Goal: Transaction & Acquisition: Purchase product/service

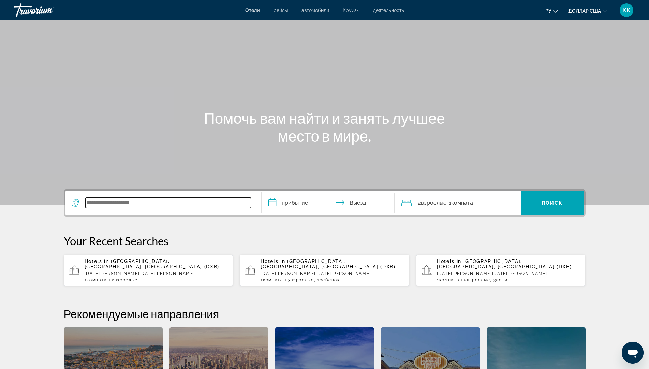
click at [104, 202] on input "Виджет поиска" at bounding box center [168, 203] width 165 height 10
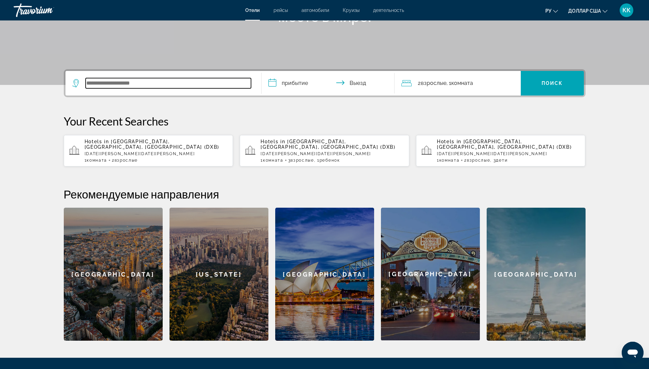
scroll to position [167, 0]
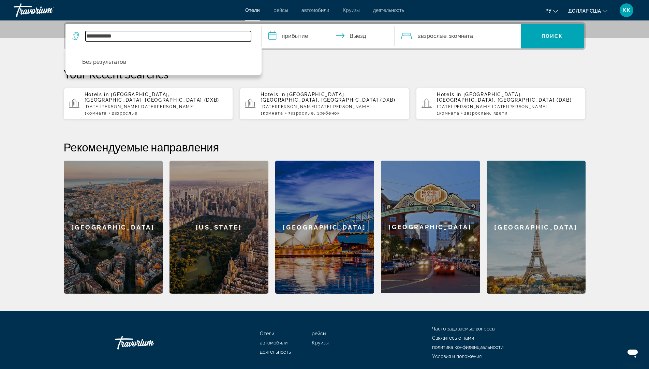
type input "**********"
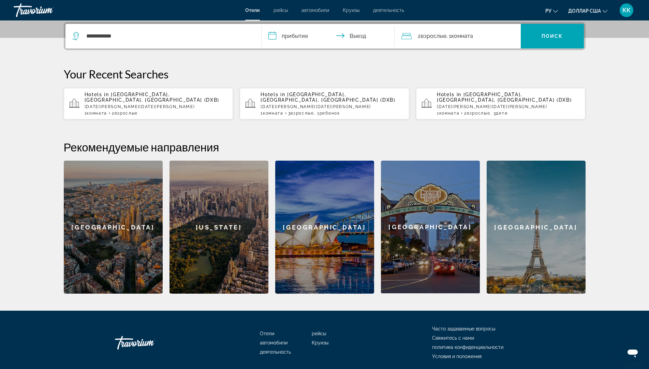
click at [292, 37] on input "**********" at bounding box center [330, 37] width 136 height 27
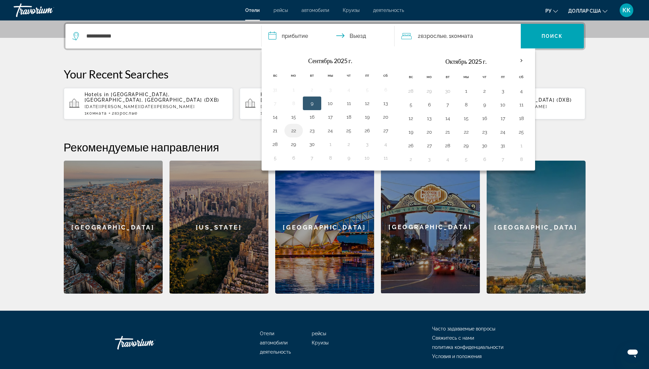
click at [292, 132] on button "22" at bounding box center [293, 131] width 11 height 10
click at [311, 132] on button "23" at bounding box center [312, 131] width 11 height 10
type input "**********"
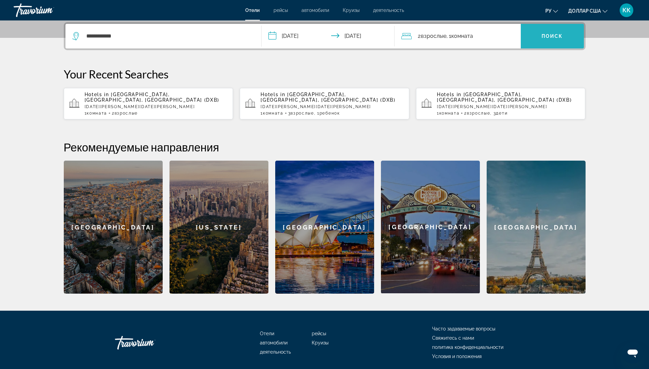
click at [564, 35] on span "Виджет поиска" at bounding box center [552, 36] width 63 height 16
click at [550, 35] on font "Поиск" at bounding box center [552, 35] width 21 height 5
click at [550, 39] on font "Поиск" at bounding box center [552, 35] width 21 height 5
click at [550, 35] on font "Поиск" at bounding box center [552, 35] width 21 height 5
click at [547, 37] on font "Поиск" at bounding box center [552, 35] width 21 height 5
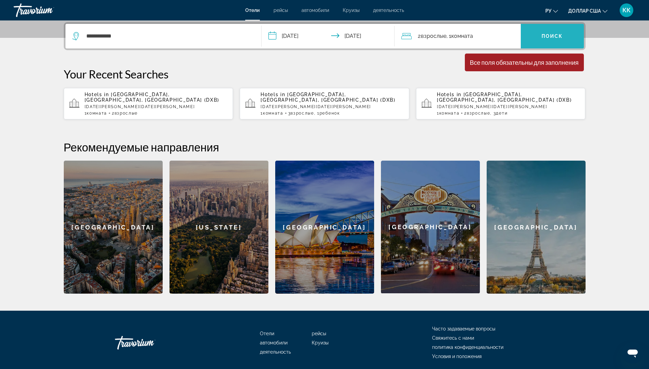
click at [547, 37] on font "Поиск" at bounding box center [552, 35] width 21 height 5
click at [544, 39] on span "Виджет поиска" at bounding box center [552, 36] width 63 height 16
click at [544, 39] on font "Поиск" at bounding box center [552, 35] width 21 height 5
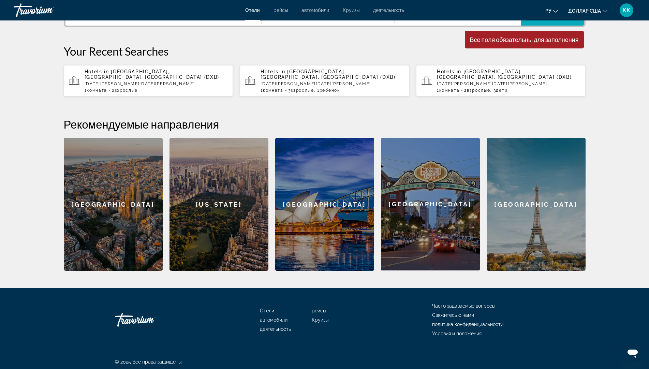
scroll to position [192, 0]
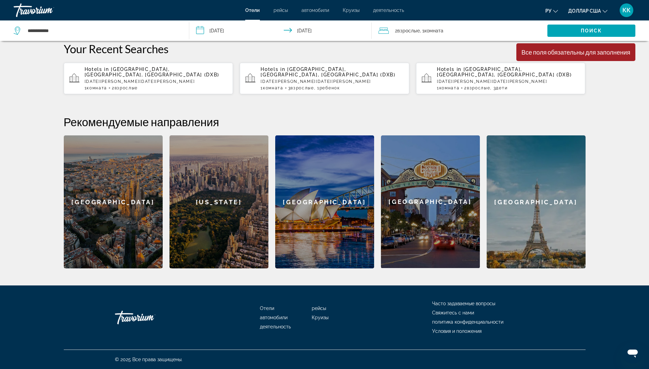
click at [598, 197] on div "**********" at bounding box center [324, 132] width 549 height 271
click at [591, 196] on div "**********" at bounding box center [324, 132] width 549 height 271
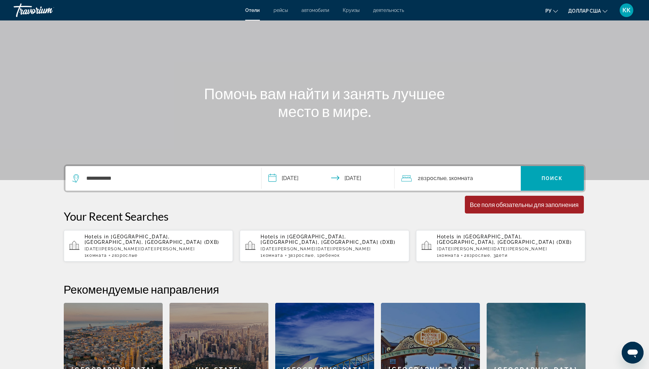
scroll to position [21, 0]
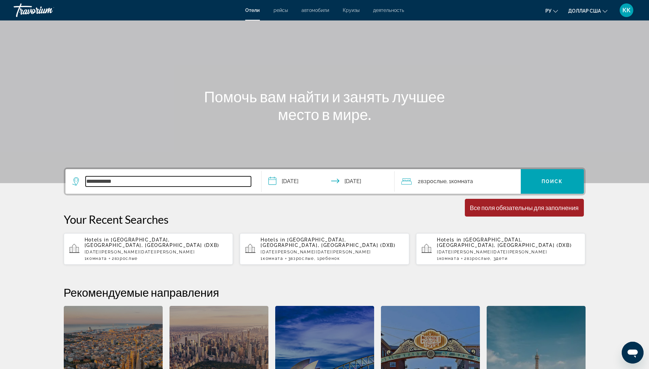
click at [130, 179] on input "**********" at bounding box center [168, 181] width 165 height 10
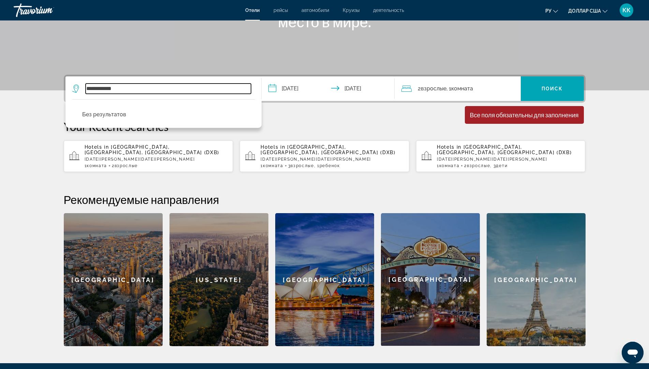
scroll to position [167, 0]
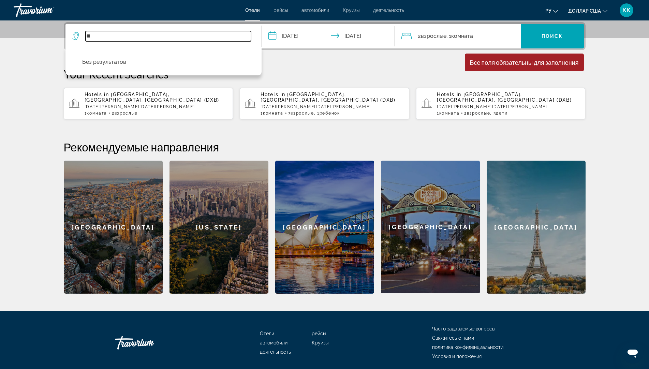
type input "*"
click at [90, 35] on input "Виджет поиска" at bounding box center [168, 36] width 165 height 10
type input "*"
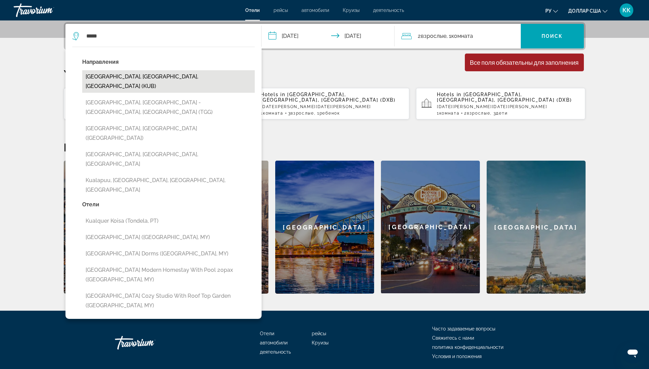
click at [146, 80] on button "[GEOGRAPHIC_DATA], [GEOGRAPHIC_DATA], [GEOGRAPHIC_DATA] (KUB)" at bounding box center [168, 81] width 173 height 23
type input "**********"
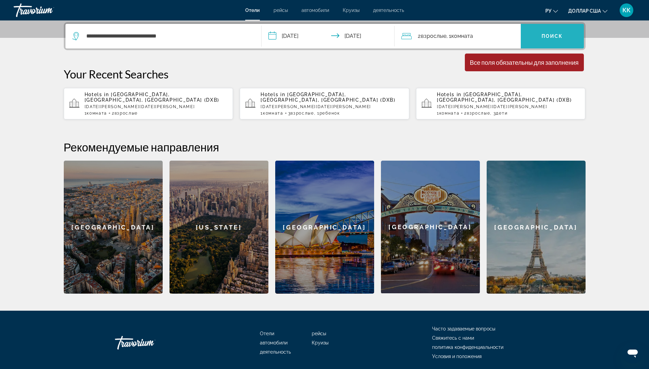
click at [563, 38] on span "Виджет поиска" at bounding box center [552, 36] width 63 height 16
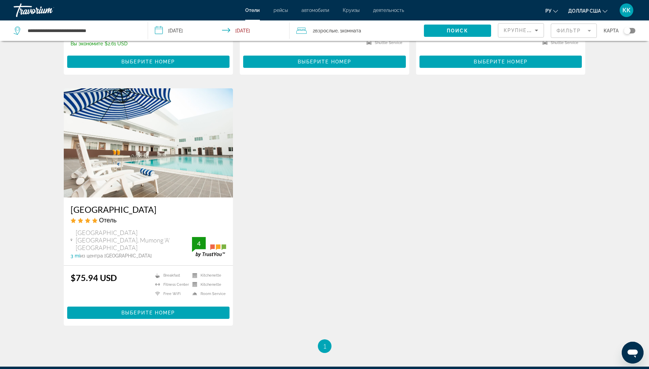
scroll to position [191, 0]
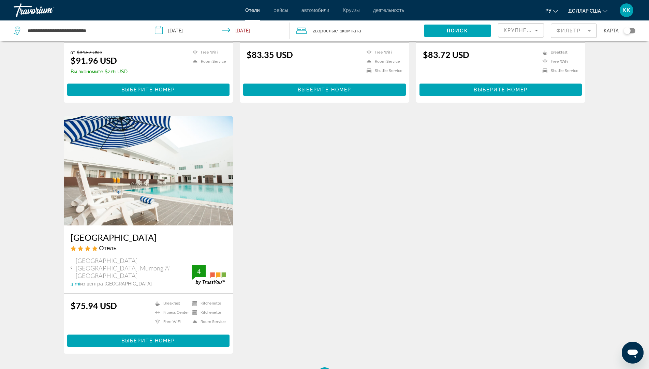
click at [126, 198] on img "Основное содержание" at bounding box center [148, 170] width 169 height 109
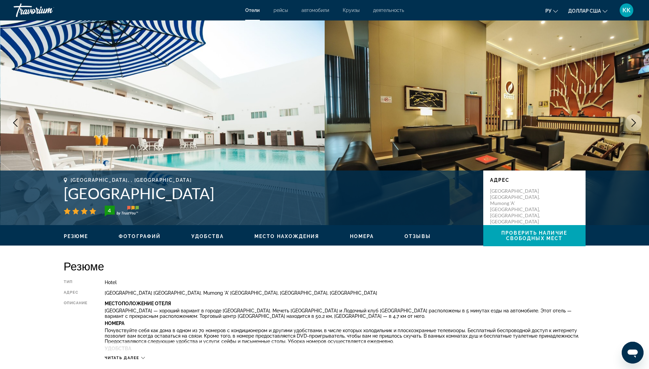
click at [639, 123] on button "Next image" at bounding box center [633, 122] width 17 height 17
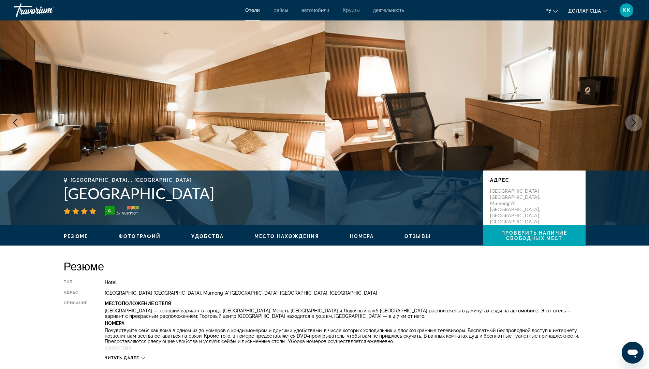
click at [15, 123] on icon "Previous image" at bounding box center [15, 123] width 8 height 8
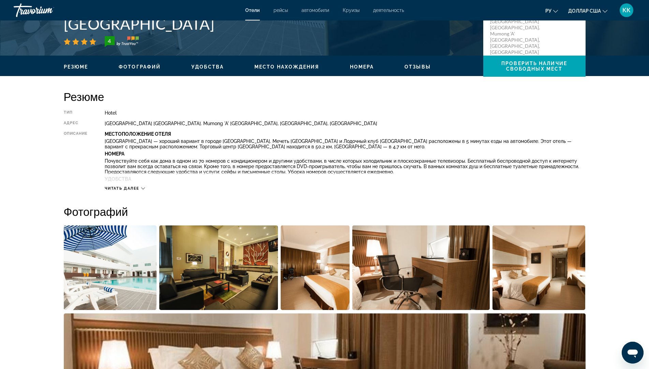
scroll to position [171, 0]
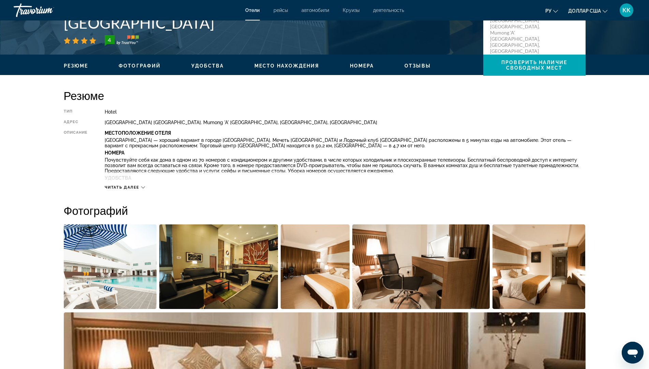
click at [143, 186] on icon "Основное содержание" at bounding box center [143, 188] width 4 height 4
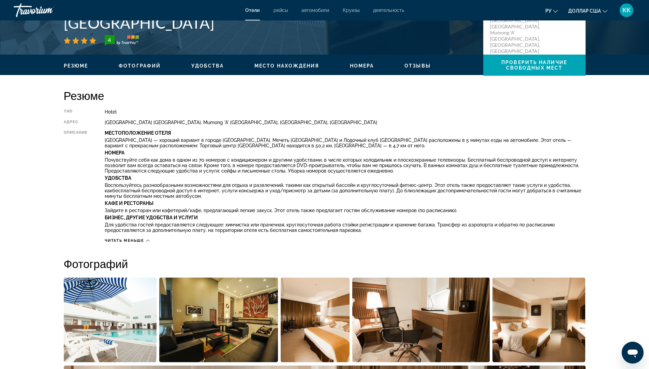
click at [142, 239] on span "Читать меньше" at bounding box center [124, 240] width 39 height 4
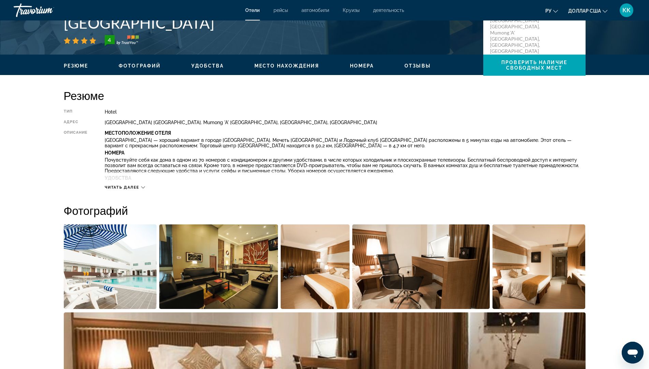
scroll to position [34, 0]
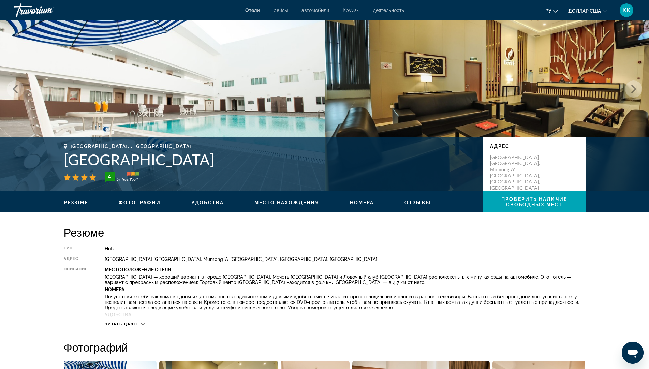
click at [145, 324] on icon "Основное содержание" at bounding box center [143, 324] width 4 height 4
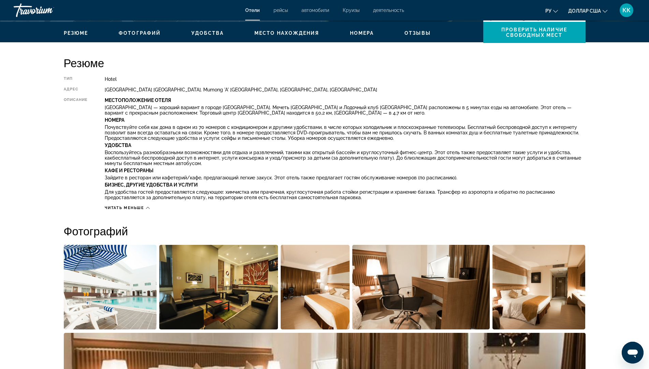
scroll to position [204, 0]
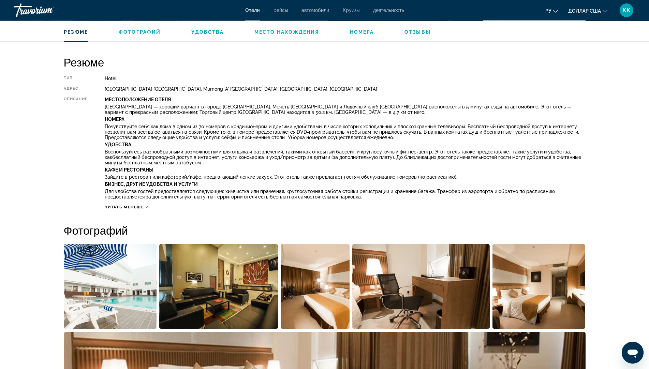
click at [149, 208] on icon "Основное содержание" at bounding box center [148, 207] width 4 height 2
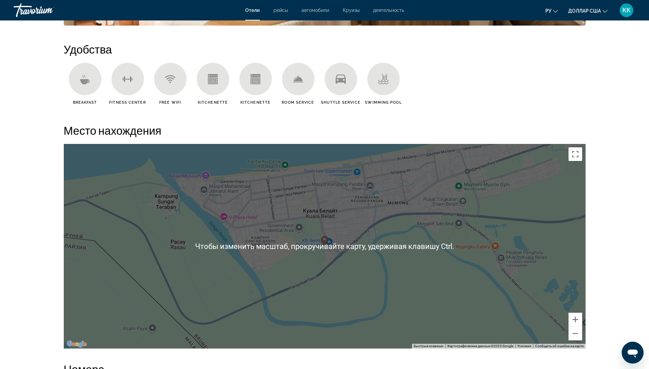
scroll to position [512, 0]
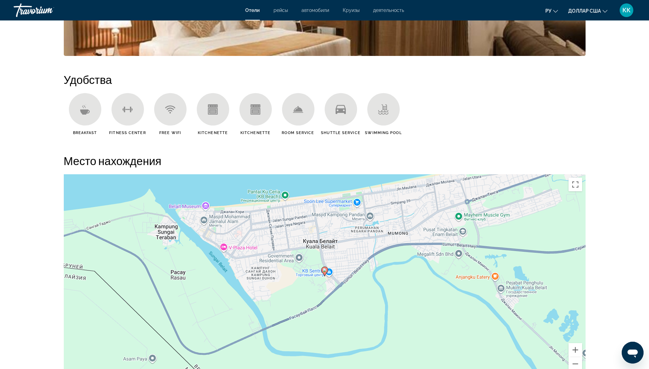
click at [319, 222] on div "Чтобы активировать перетаскивание с помощью клавиатуры, нажмите Alt + Ввод. Пос…" at bounding box center [325, 276] width 522 height 205
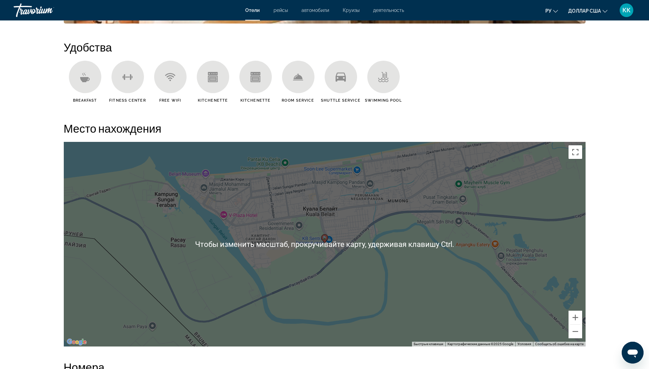
scroll to position [546, 0]
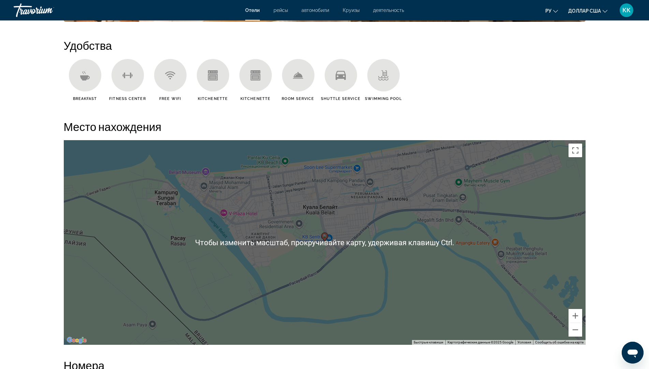
click at [258, 283] on div "Чтобы активировать перетаскивание с помощью клавиатуры, нажмите Alt + Ввод. Пос…" at bounding box center [325, 242] width 522 height 205
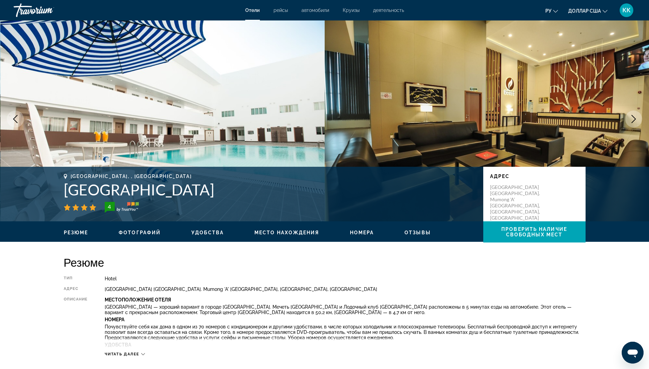
scroll to position [0, 0]
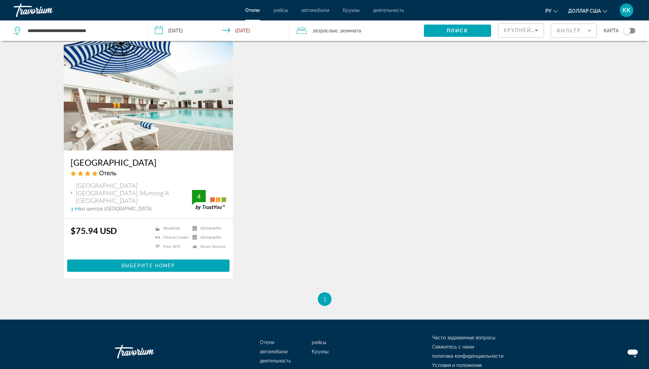
scroll to position [273, 0]
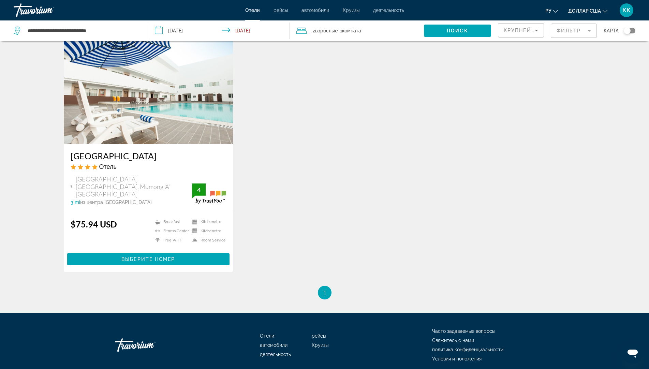
click at [327, 287] on li "You're on page 1" at bounding box center [325, 293] width 14 height 14
click at [320, 286] on li "You're on page 1" at bounding box center [325, 293] width 14 height 14
click at [323, 289] on span "1" at bounding box center [324, 293] width 3 height 8
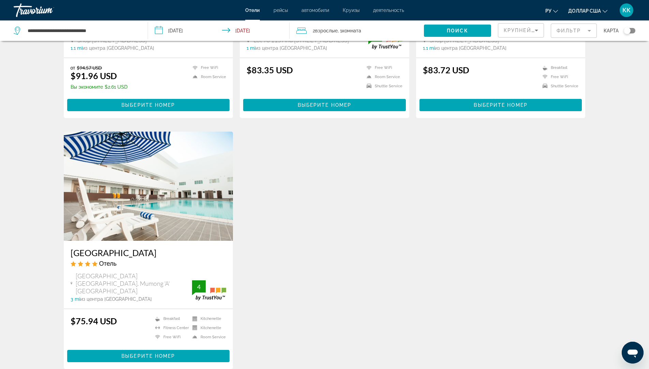
scroll to position [205, 0]
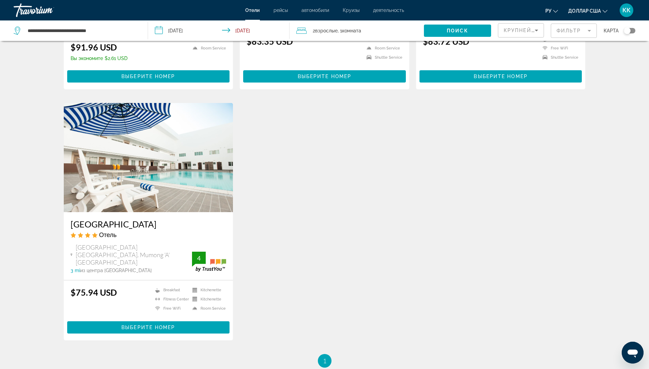
click at [161, 159] on img "Основное содержание" at bounding box center [148, 157] width 169 height 109
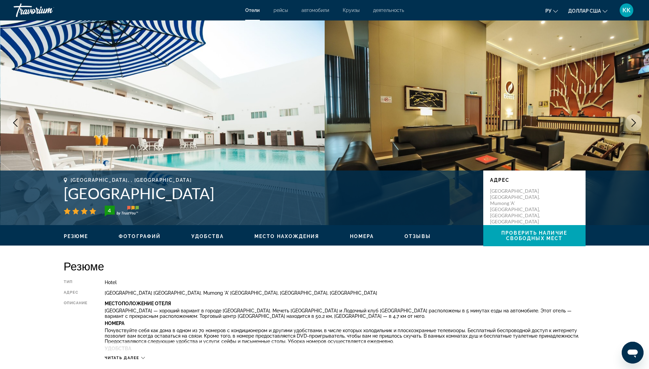
click at [365, 236] on span "Номера" at bounding box center [362, 236] width 24 height 5
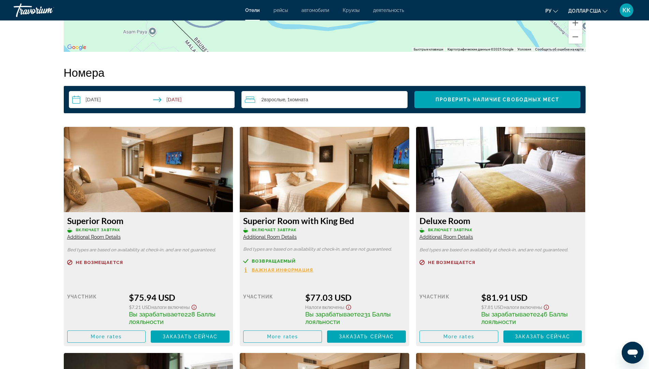
scroll to position [829, 0]
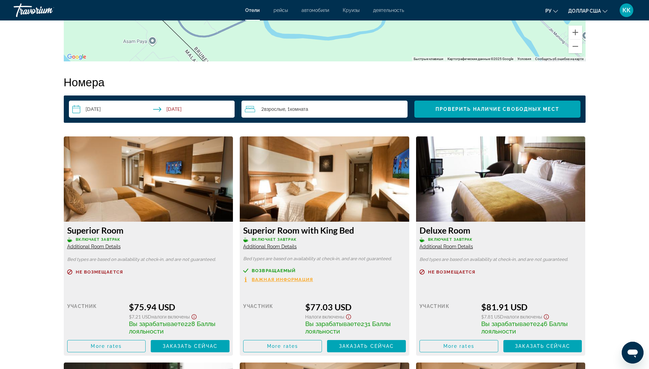
click at [316, 193] on img "Основное содержание" at bounding box center [324, 178] width 169 height 85
click at [349, 343] on span "Основное содержание" at bounding box center [366, 346] width 79 height 16
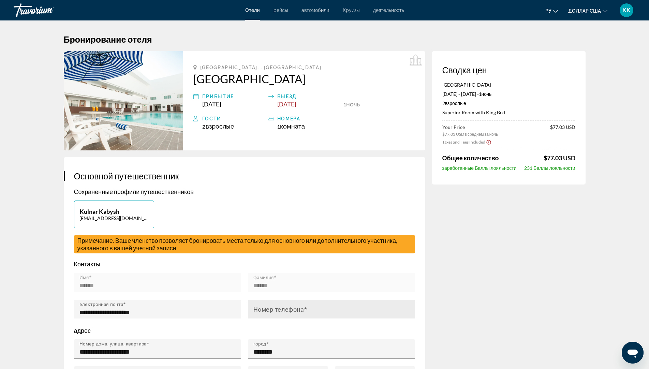
click at [284, 311] on mat-label "Номер телефона" at bounding box center [278, 309] width 51 height 7
click at [284, 311] on input "Номер телефона" at bounding box center [333, 312] width 160 height 8
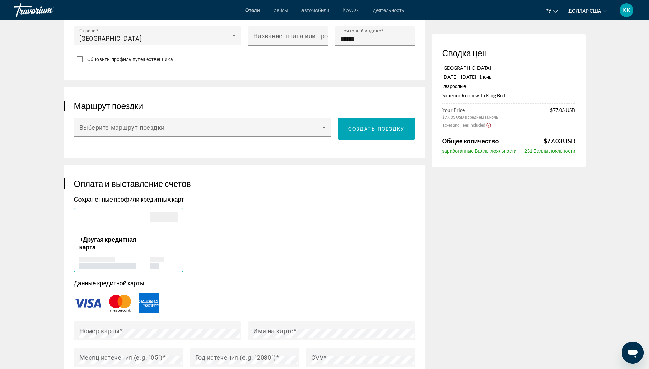
scroll to position [341, 0]
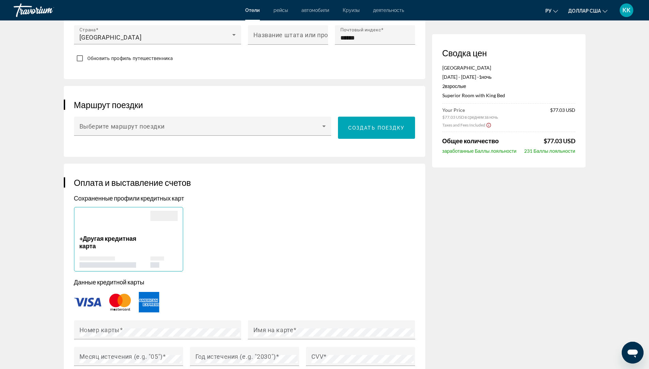
type input "**********"
click at [83, 302] on img "Основное содержание" at bounding box center [87, 302] width 27 height 9
click at [87, 300] on img "Основное содержание" at bounding box center [87, 302] width 27 height 9
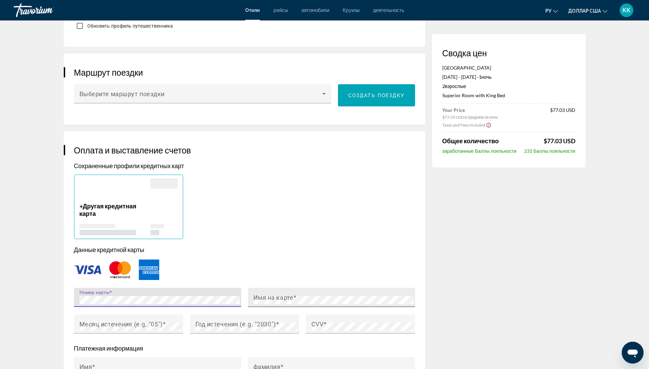
scroll to position [375, 0]
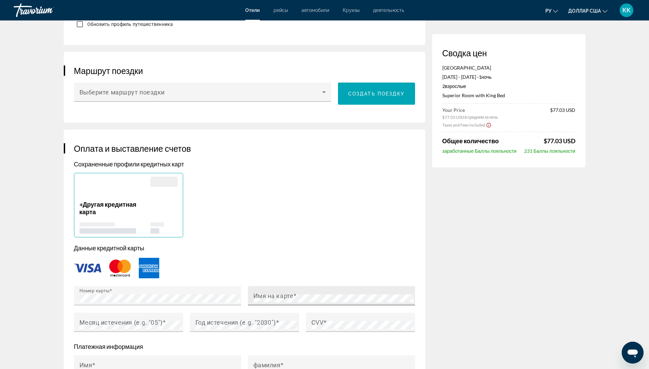
click at [290, 295] on mat-label "Имя на карте" at bounding box center [273, 295] width 40 height 7
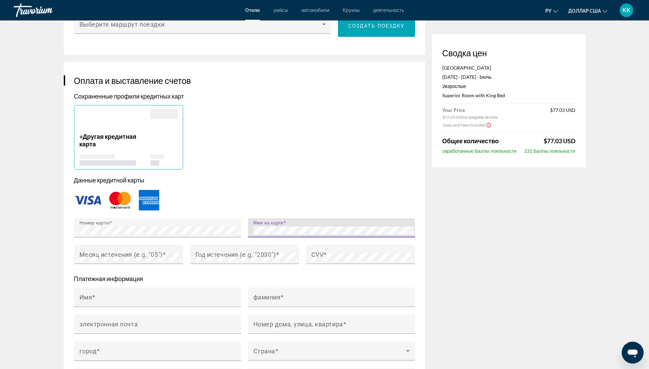
scroll to position [443, 0]
click at [126, 251] on mat-label "Месяц истечения (e.g. "05")" at bounding box center [120, 253] width 83 height 7
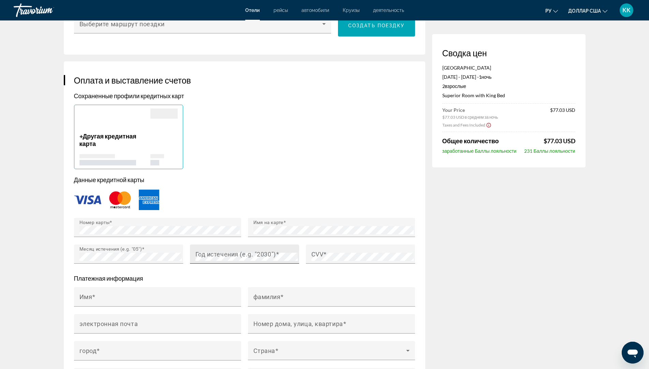
click at [236, 253] on mat-label "Год истечения (e.g. "2030")" at bounding box center [235, 253] width 80 height 7
click at [319, 253] on mat-label "CVV" at bounding box center [317, 253] width 12 height 7
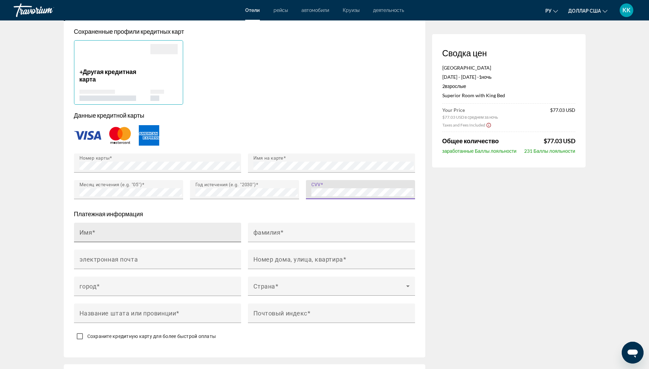
scroll to position [512, 0]
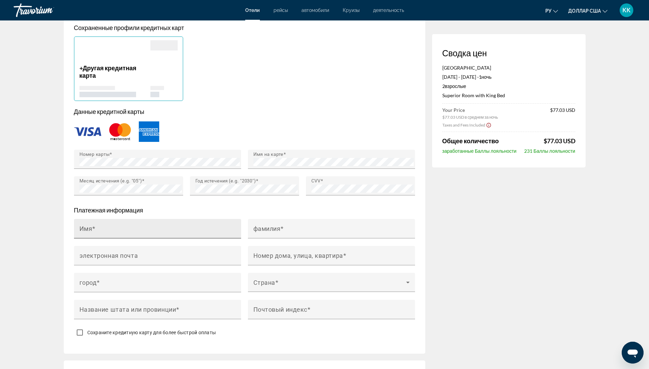
click at [84, 230] on mat-label "Имя" at bounding box center [85, 228] width 13 height 7
click at [84, 230] on input "Имя" at bounding box center [159, 231] width 160 height 8
type input "*"
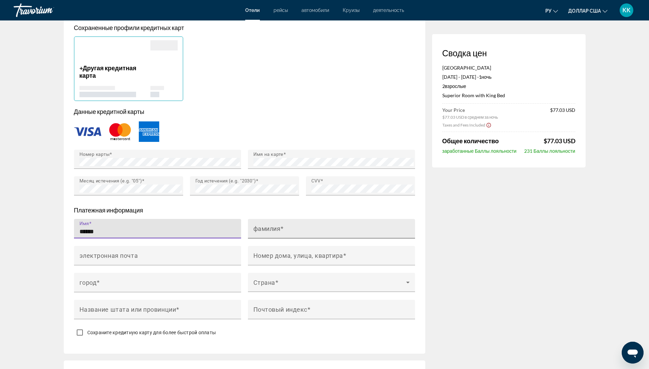
type input "******"
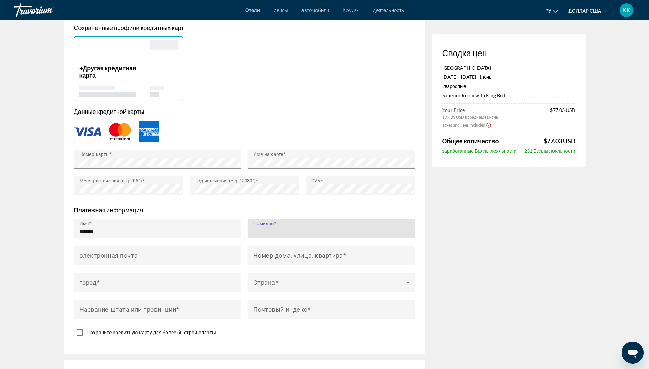
click at [279, 231] on input "фамилия" at bounding box center [333, 231] width 160 height 8
click at [264, 231] on input "*******" at bounding box center [333, 231] width 160 height 8
type input "******"
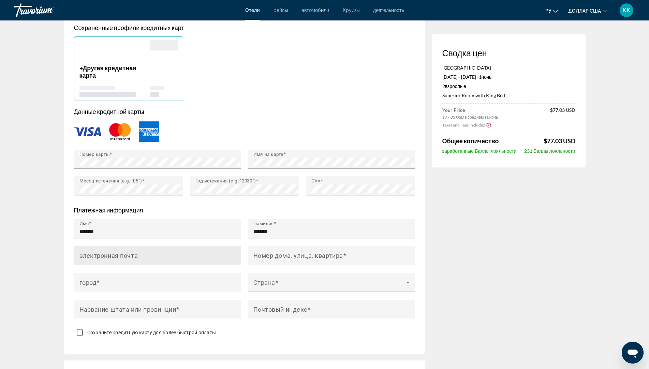
click at [129, 252] on mat-label "электронная почта" at bounding box center [108, 255] width 59 height 7
click at [129, 254] on input "электронная почта" at bounding box center [159, 258] width 160 height 8
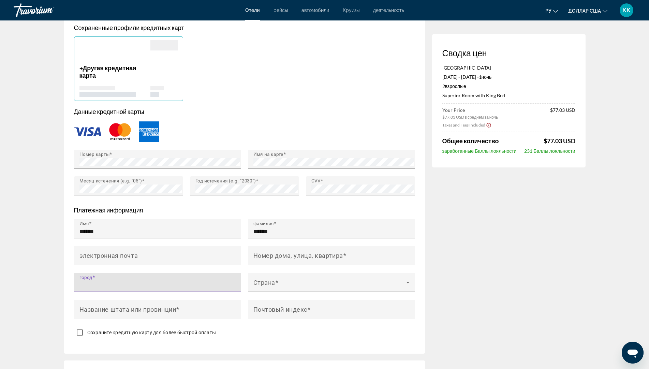
click at [108, 283] on input "город" at bounding box center [159, 285] width 160 height 8
type input "********"
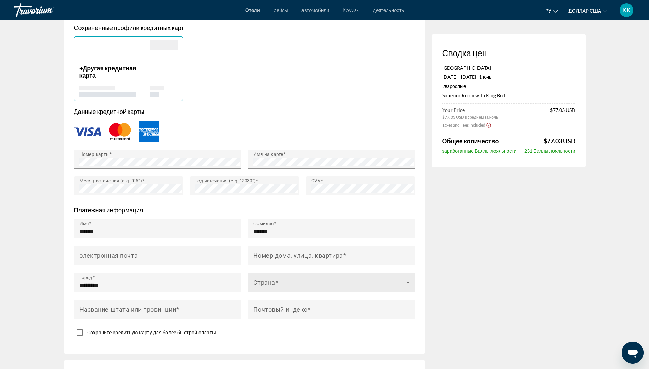
click at [257, 279] on mat-label "Страна" at bounding box center [264, 282] width 22 height 7
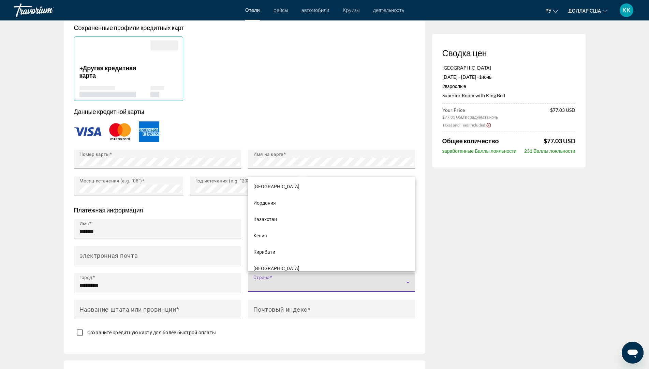
scroll to position [1875, 0]
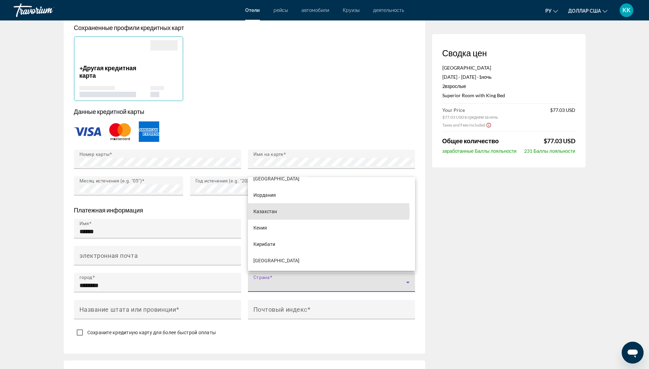
click at [325, 213] on mat-option "Казахстан" at bounding box center [331, 211] width 167 height 16
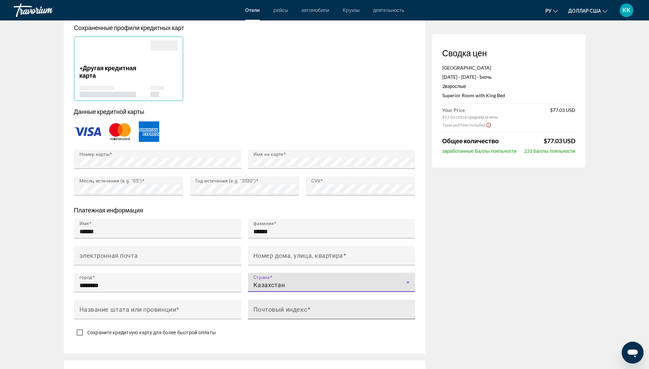
click at [272, 310] on mat-label "Почтовый индекс" at bounding box center [280, 309] width 54 height 7
click at [272, 310] on input "Почтовый индекс" at bounding box center [333, 312] width 160 height 8
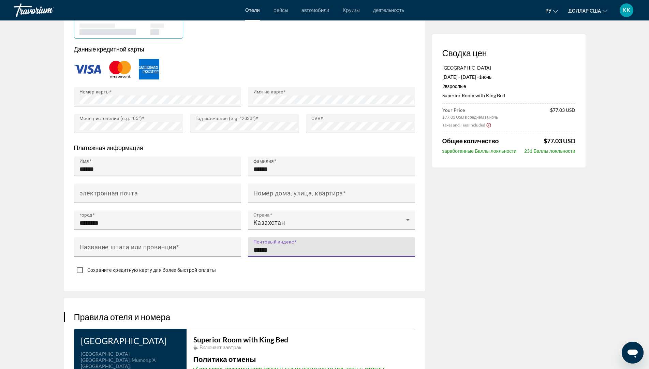
scroll to position [580, 0]
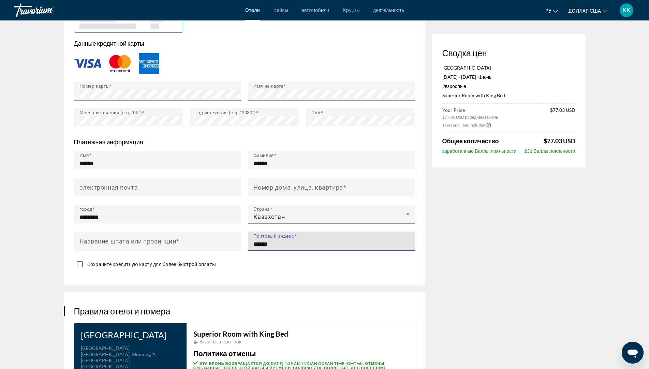
type input "******"
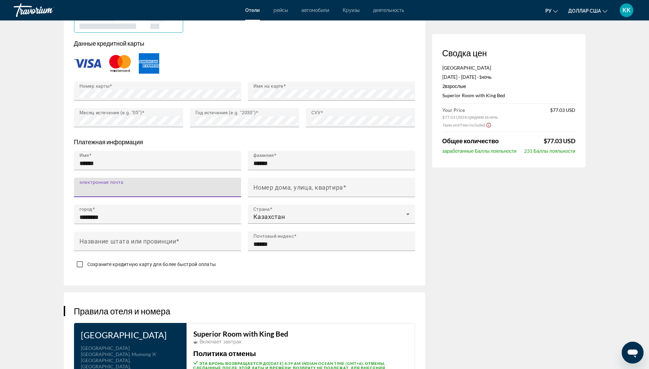
click at [141, 190] on input "электронная почта" at bounding box center [159, 190] width 160 height 8
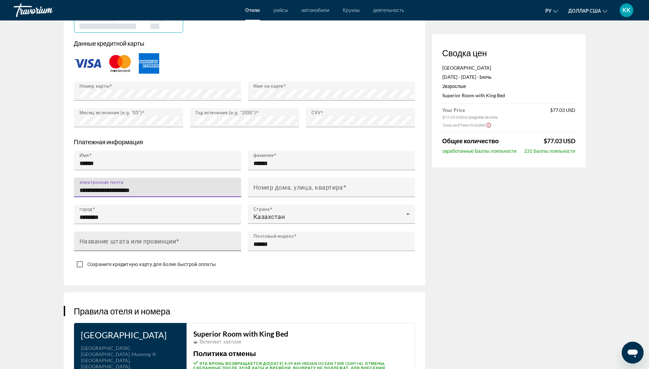
type input "**********"
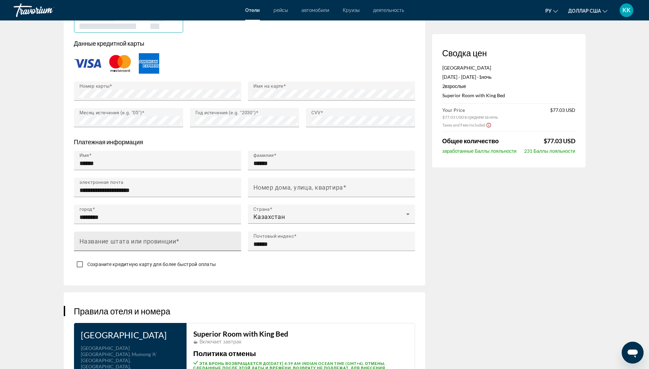
click at [102, 242] on mat-label "Название штата или провинции" at bounding box center [127, 240] width 97 height 7
click at [102, 242] on input "Название штата или провинции" at bounding box center [159, 244] width 160 height 8
click at [239, 262] on div "Сохраните кредитную карту для более быстрой оплаты" at bounding box center [244, 265] width 341 height 13
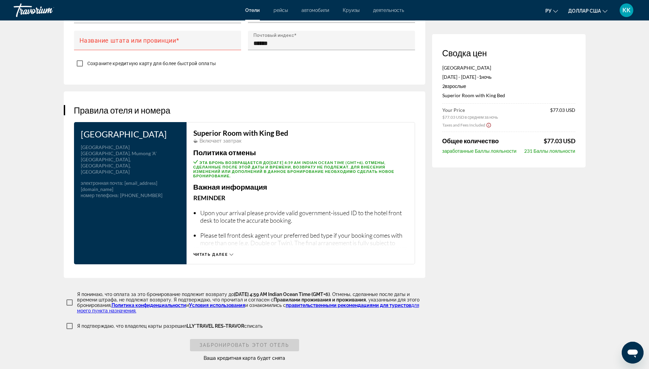
scroll to position [784, 0]
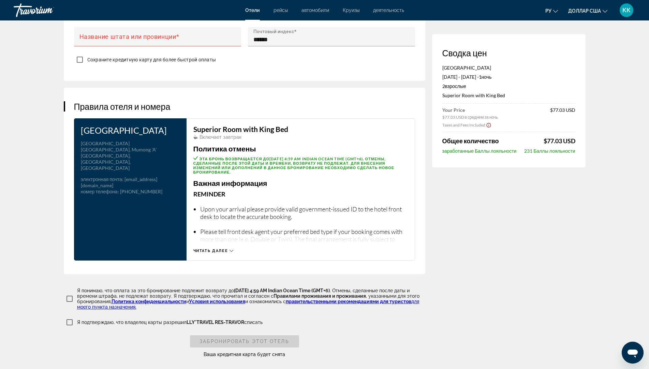
click at [231, 250] on icon "Основное содержание" at bounding box center [232, 251] width 4 height 2
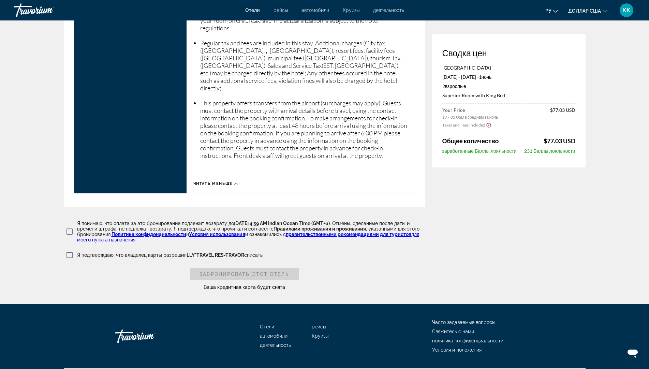
scroll to position [1109, 0]
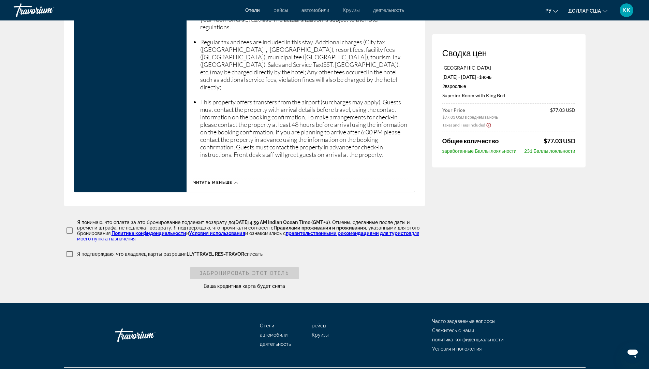
click at [260, 267] on div "Забронировать этот отель" at bounding box center [244, 273] width 109 height 12
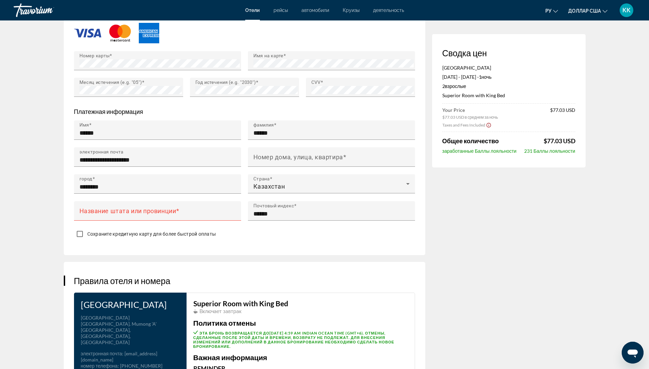
scroll to position [598, 0]
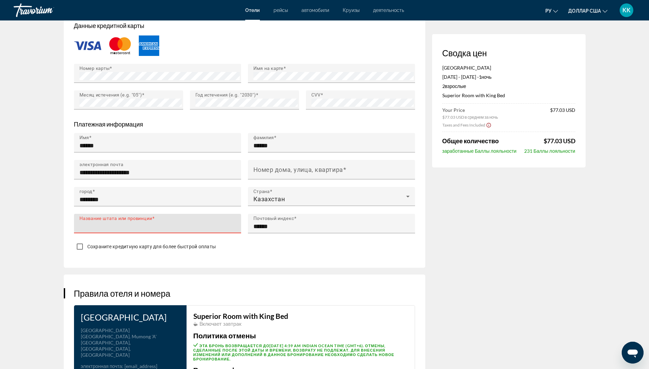
click at [187, 224] on input "Название штата или провинции" at bounding box center [159, 226] width 160 height 8
type input "*"
click at [99, 222] on input "Название штата или провинции" at bounding box center [159, 226] width 160 height 8
type input "*********"
click at [186, 263] on div "**********" at bounding box center [245, 87] width 362 height 360
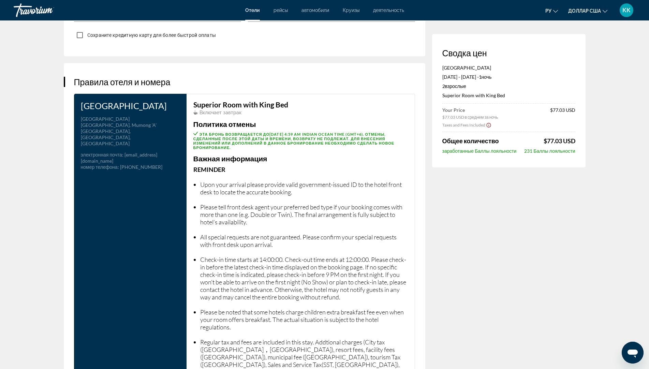
scroll to position [870, 0]
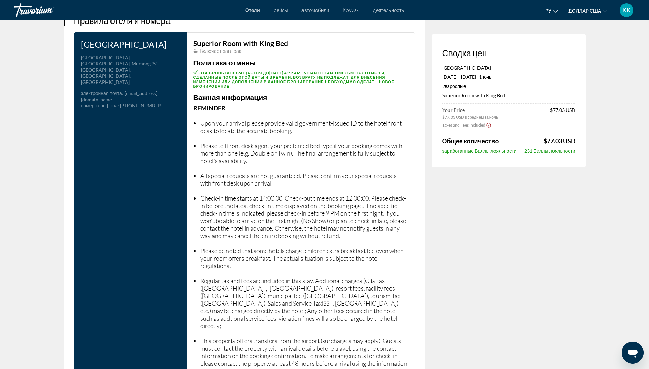
click at [190, 121] on div "Superior Room with King Bed Включает завтрак Политика отмены Эта бронь возвраща…" at bounding box center [301, 231] width 229 height 399
click at [200, 121] on li "Upon your arrival please provide valid government-issued ID to the hotel front …" at bounding box center [304, 126] width 208 height 15
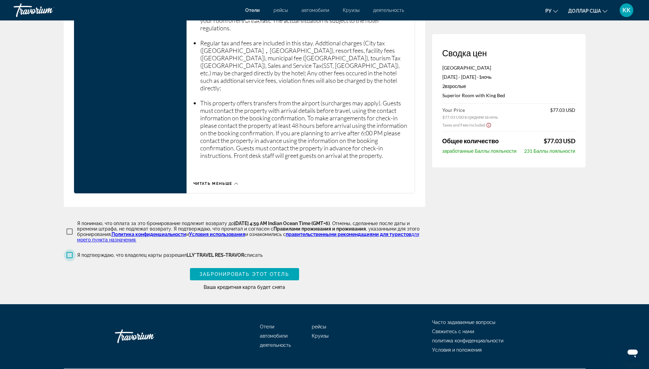
scroll to position [1109, 0]
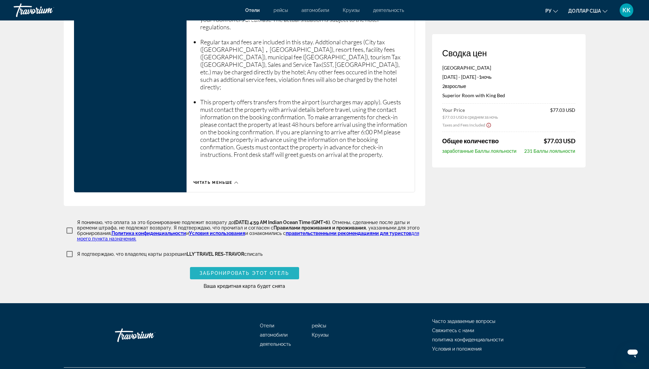
click at [228, 270] on span "Забронировать этот отель" at bounding box center [244, 272] width 89 height 5
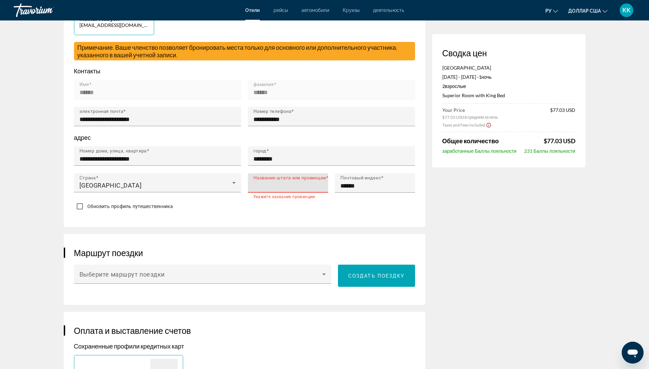
click at [268, 184] on input "Название штата или провинции" at bounding box center [289, 186] width 73 height 8
type input "*"
click at [265, 183] on input "Название штата или провинции" at bounding box center [289, 186] width 73 height 8
click at [261, 185] on input "Название штата или провинции" at bounding box center [289, 186] width 73 height 8
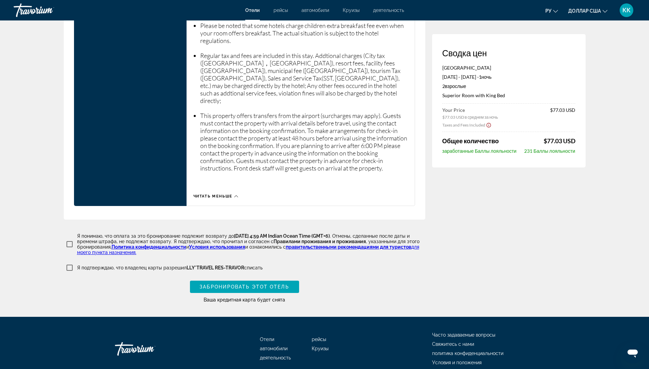
scroll to position [1109, 0]
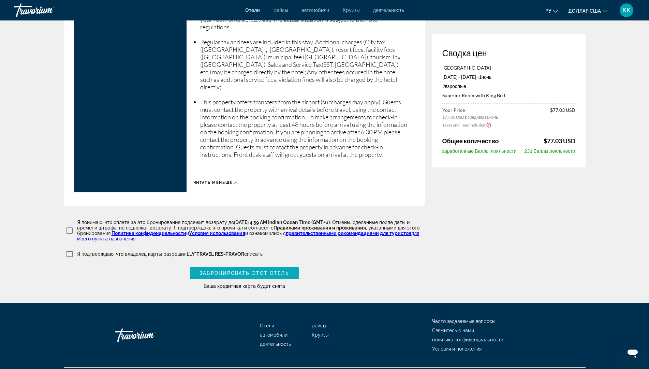
type input "**********"
click at [241, 270] on span "Забронировать этот отель" at bounding box center [244, 272] width 89 height 5
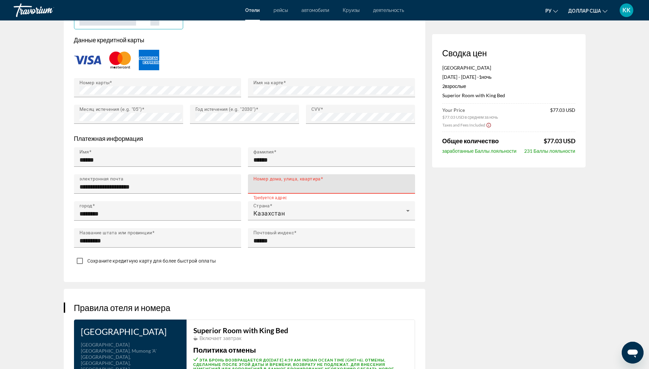
click at [270, 183] on input "Номер дома, улица, квартира" at bounding box center [333, 187] width 160 height 8
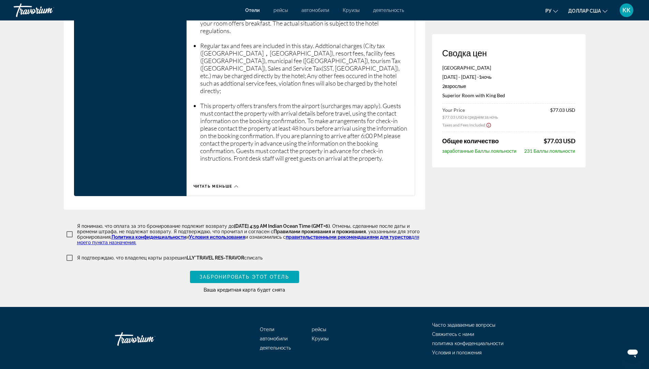
scroll to position [1109, 0]
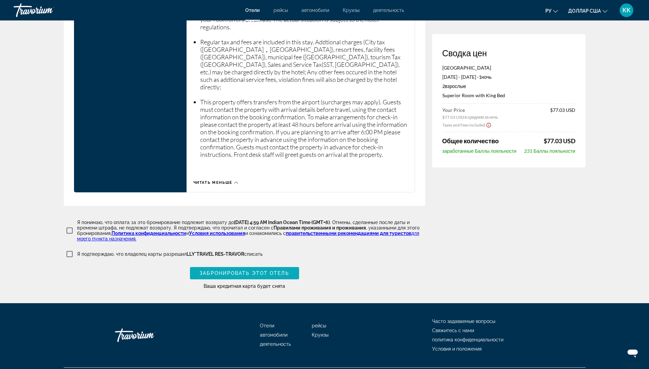
type input "**"
click at [258, 270] on span "Забронировать этот отель" at bounding box center [244, 272] width 89 height 5
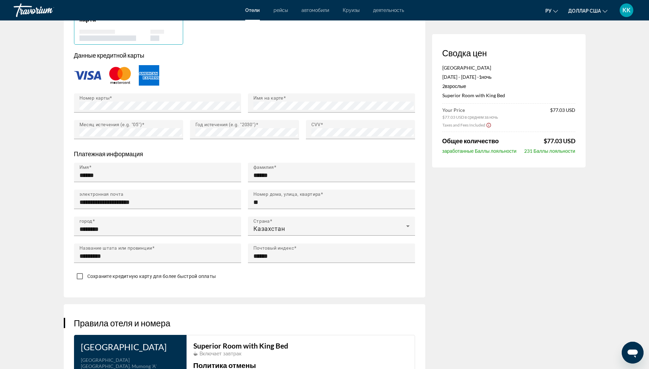
scroll to position [570, 0]
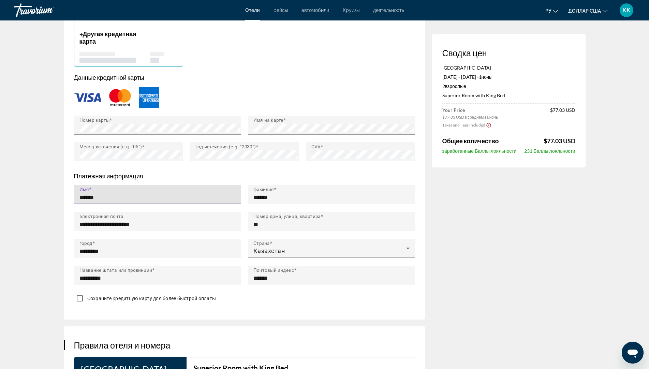
click at [129, 197] on input "******" at bounding box center [159, 197] width 160 height 8
type input "*"
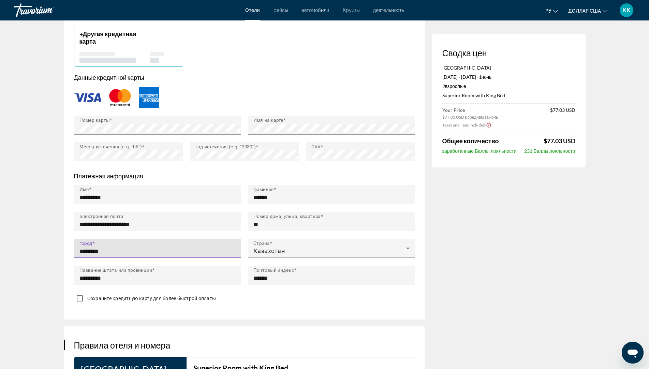
click at [191, 247] on input "********" at bounding box center [159, 251] width 160 height 8
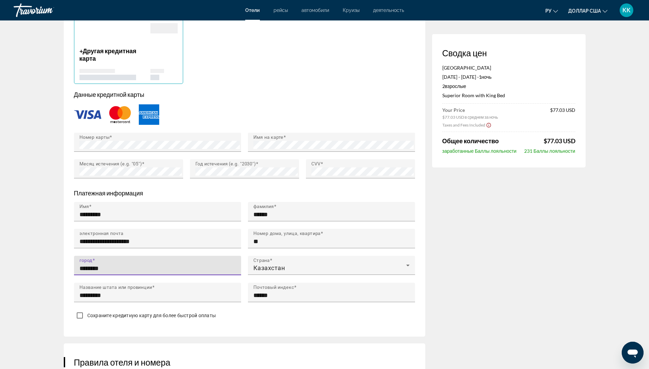
scroll to position [555, 0]
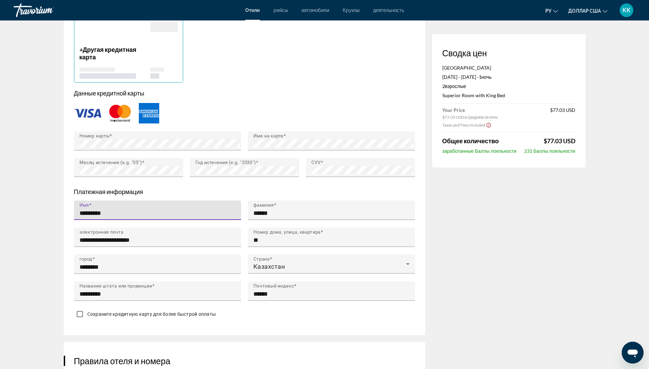
drag, startPoint x: 130, startPoint y: 210, endPoint x: 74, endPoint y: 212, distance: 56.6
click at [73, 212] on div "Имя *********" at bounding box center [158, 214] width 174 height 27
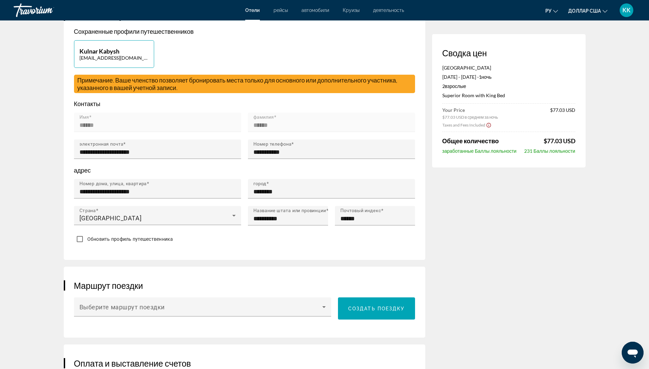
scroll to position [179, 0]
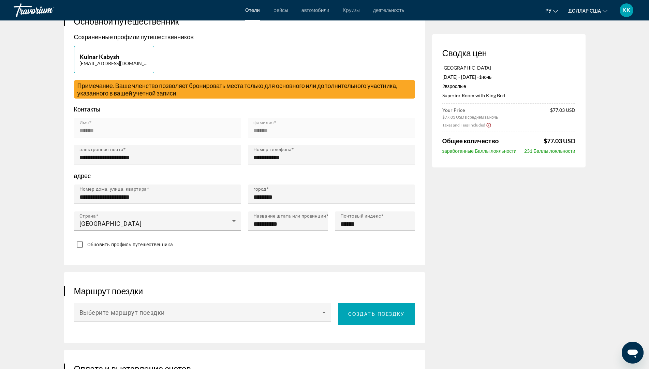
type input "******"
click at [124, 160] on input "**********" at bounding box center [159, 157] width 160 height 8
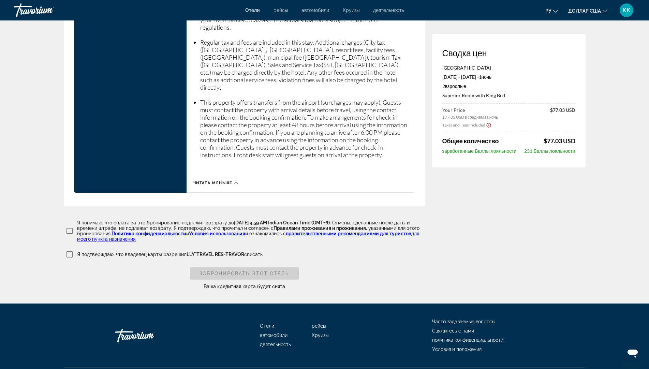
scroll to position [1134, 0]
click at [265, 267] on div "Забронировать этот отель" at bounding box center [244, 273] width 109 height 12
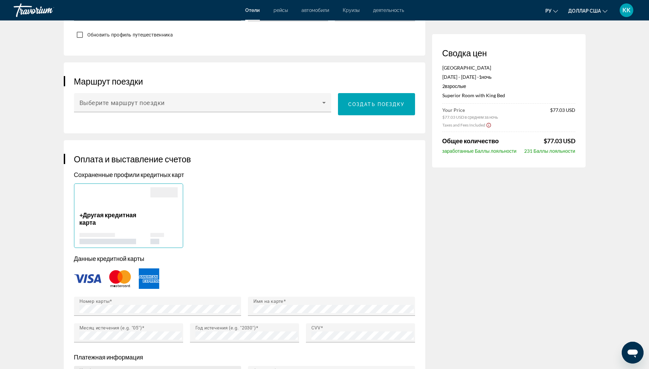
scroll to position [392, 0]
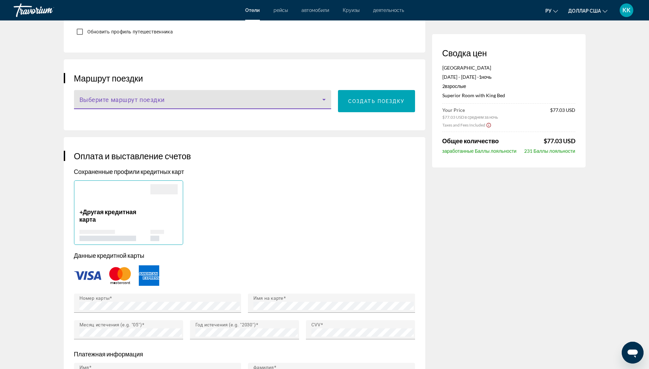
click at [187, 104] on span "Основное содержание" at bounding box center [200, 102] width 243 height 8
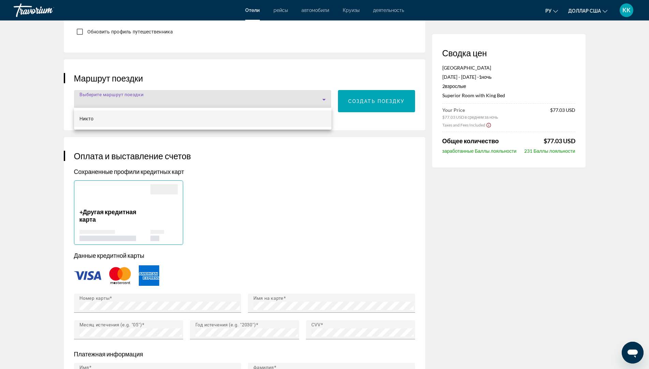
click at [272, 227] on div at bounding box center [324, 184] width 649 height 369
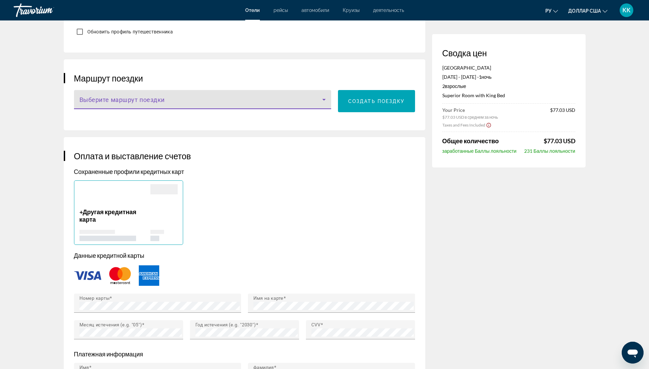
click at [327, 95] on icon "Основное содержание" at bounding box center [324, 99] width 8 height 8
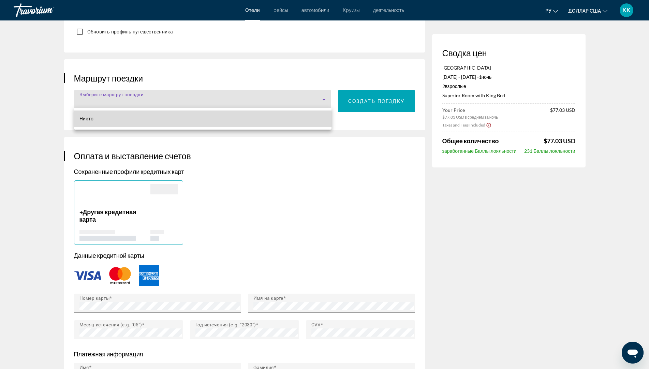
click at [285, 120] on mat-option "Никто" at bounding box center [203, 118] width 258 height 16
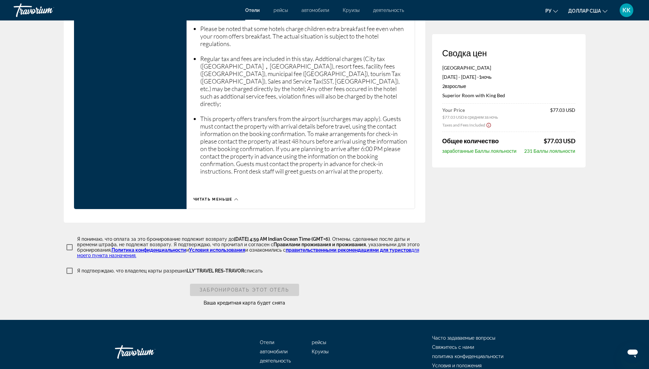
scroll to position [1134, 0]
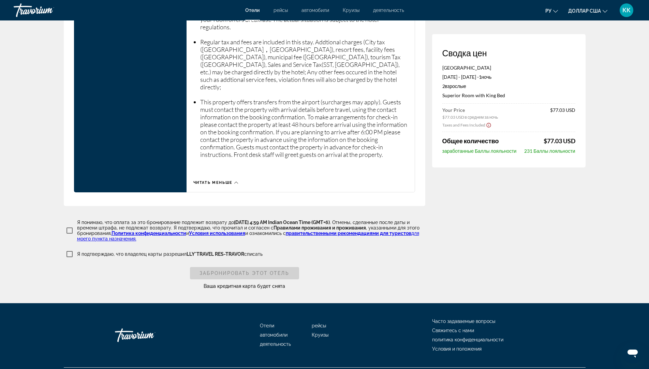
click at [273, 267] on div "Забронировать этот отель" at bounding box center [244, 273] width 109 height 12
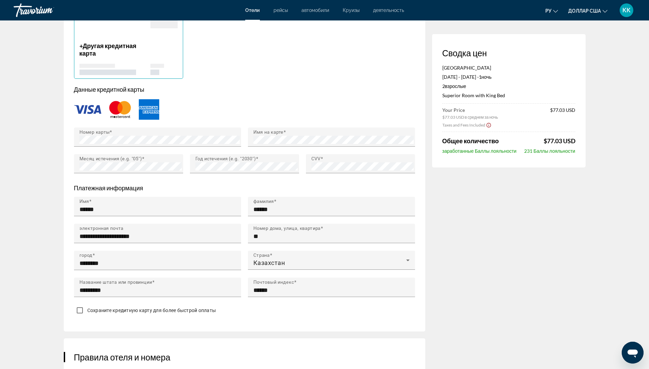
scroll to position [554, 0]
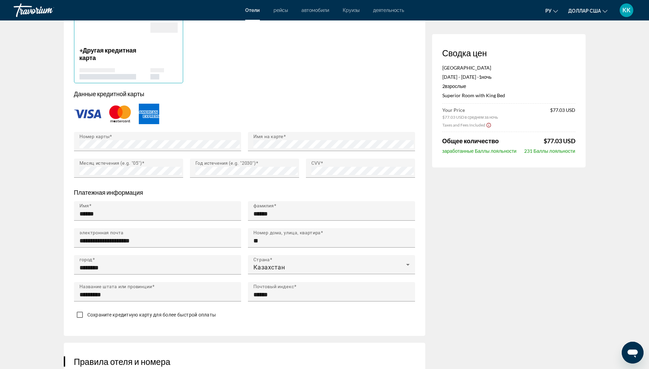
click at [88, 120] on div "Основное содержание" at bounding box center [244, 114] width 341 height 23
click at [89, 113] on img "Основное содержание" at bounding box center [87, 113] width 27 height 9
click at [112, 60] on p "+ Другая кредитная карта" at bounding box center [114, 53] width 71 height 15
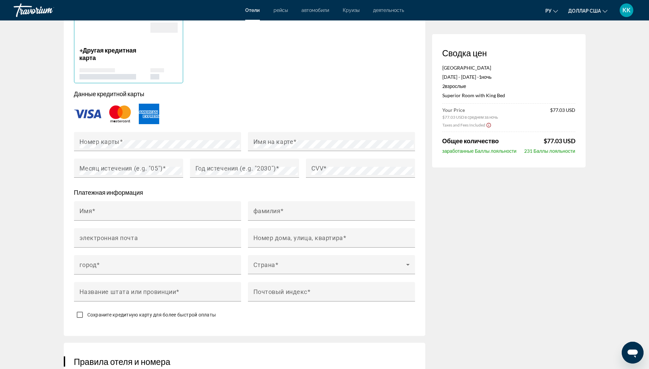
click at [75, 109] on img "Основное содержание" at bounding box center [87, 113] width 27 height 9
click at [81, 113] on img "Основное содержание" at bounding box center [87, 113] width 27 height 9
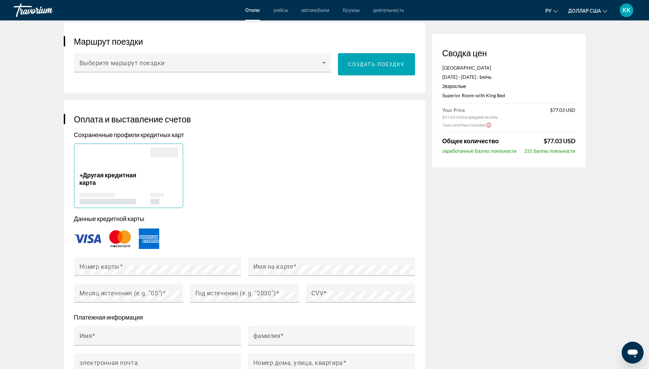
scroll to position [452, 0]
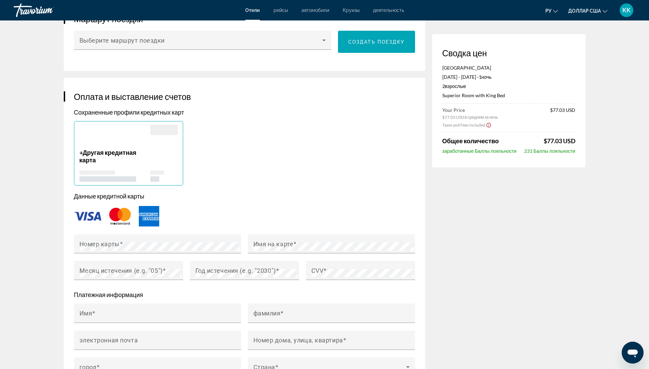
click at [148, 146] on div "Основное содержание" at bounding box center [114, 137] width 71 height 24
click at [85, 151] on span "Другая кредитная карта" at bounding box center [107, 156] width 57 height 15
click at [78, 150] on div "+ Другая кредитная карта" at bounding box center [128, 153] width 109 height 64
click at [193, 145] on div "+ Другая кредитная карта" at bounding box center [245, 153] width 348 height 64
click at [121, 98] on h3 "Оплата и выставление счетов" at bounding box center [244, 96] width 341 height 10
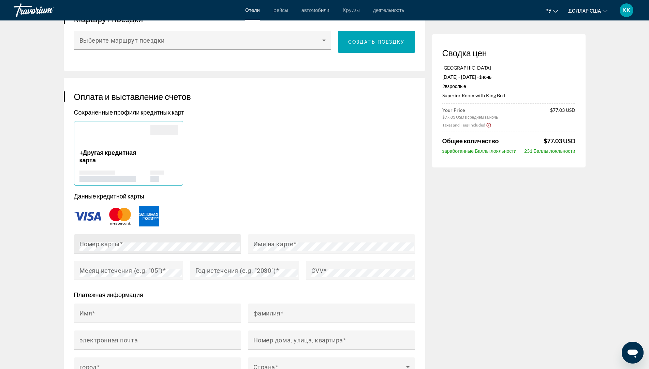
click at [120, 245] on span "Основное содержание" at bounding box center [121, 243] width 3 height 7
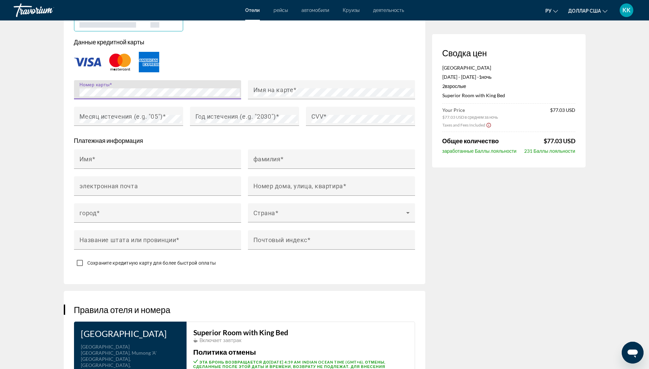
scroll to position [588, 0]
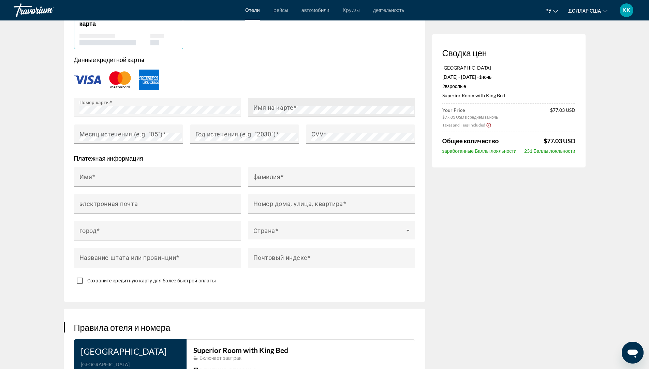
click at [287, 106] on mat-label "Имя на карте" at bounding box center [273, 107] width 40 height 7
click at [117, 133] on mat-label "Месяц истечения (e.g. "05")" at bounding box center [120, 133] width 83 height 7
click at [313, 133] on mat-label "CVV" at bounding box center [317, 133] width 12 height 7
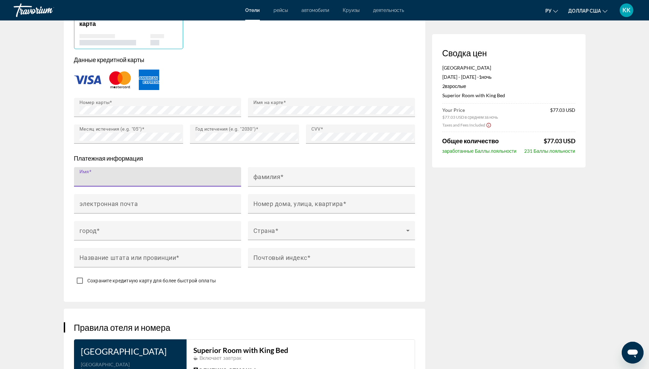
click at [118, 179] on input "Имя" at bounding box center [159, 180] width 160 height 8
type input "******"
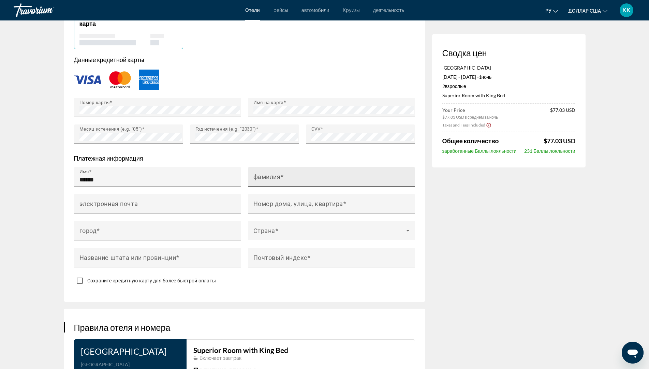
click at [258, 174] on mat-label "фамилия" at bounding box center [266, 176] width 27 height 7
click at [258, 176] on input "фамилия" at bounding box center [333, 180] width 160 height 8
type input "******"
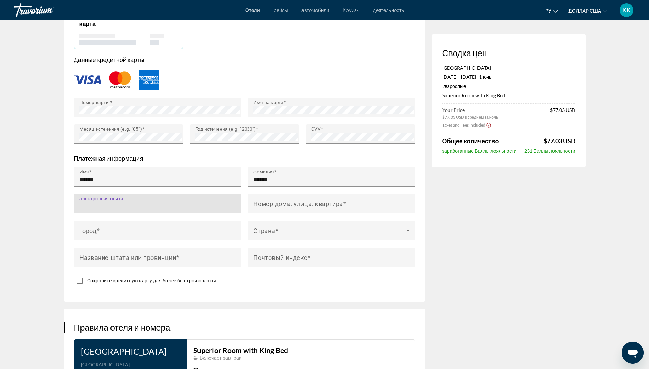
click at [147, 203] on input "электронная почта" at bounding box center [159, 207] width 160 height 8
type input "**********"
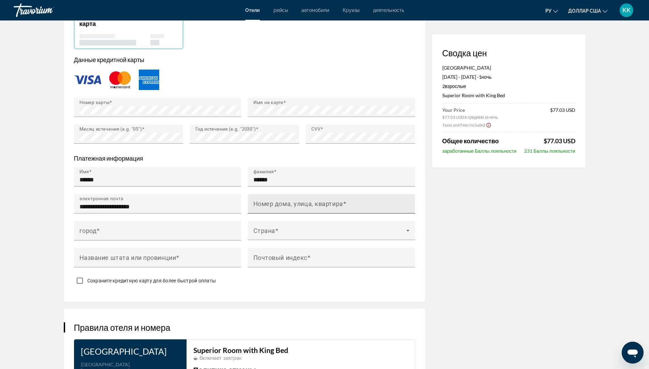
click at [267, 204] on mat-label "Номер дома, улица, квартира" at bounding box center [298, 203] width 90 height 7
click at [267, 204] on input "Номер дома, улица, квартира" at bounding box center [333, 207] width 160 height 8
type input "*"
click at [303, 205] on input "**********" at bounding box center [333, 207] width 160 height 8
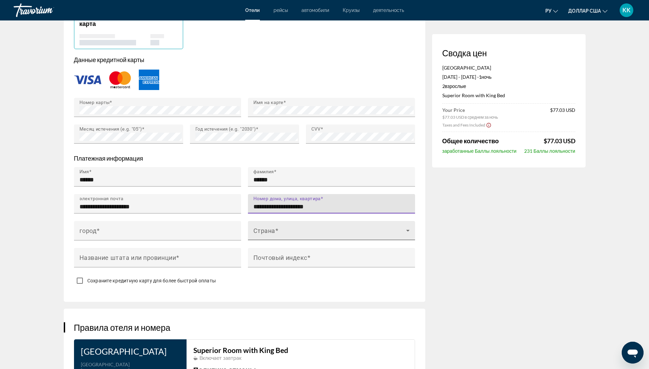
type input "**********"
click at [287, 231] on span "Основное содержание" at bounding box center [329, 233] width 153 height 8
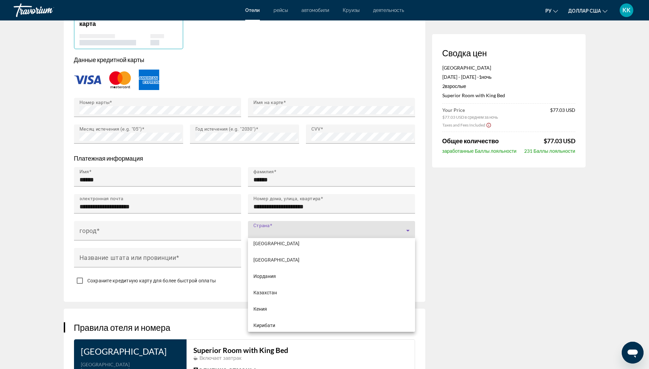
scroll to position [1859, 0]
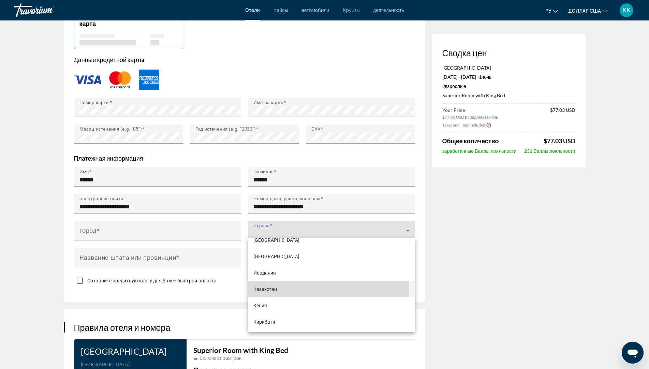
click at [284, 289] on mat-option "Казахстан" at bounding box center [331, 289] width 167 height 16
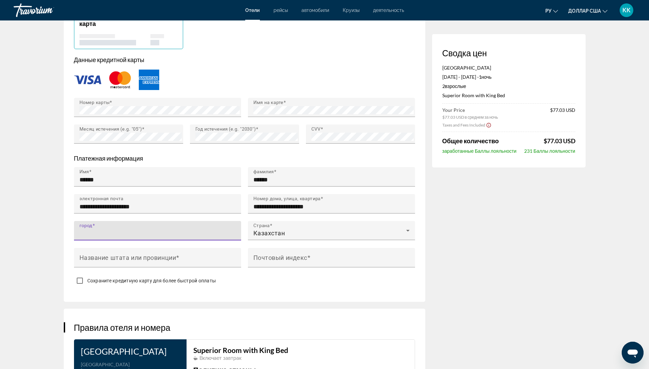
click at [111, 232] on input "город" at bounding box center [159, 234] width 160 height 8
type input "********"
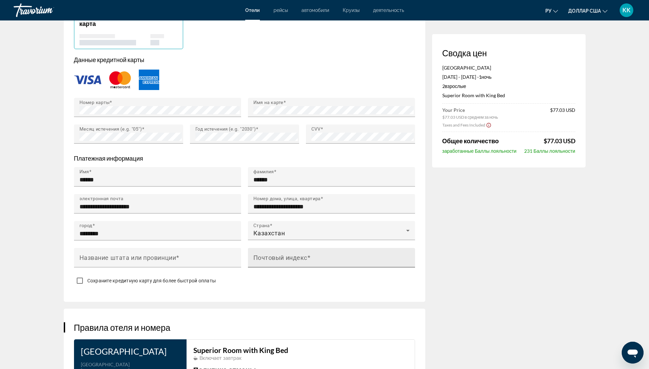
click at [262, 256] on mat-label "Почтовый индекс" at bounding box center [280, 257] width 54 height 7
click at [262, 256] on input "Почтовый индекс" at bounding box center [333, 260] width 160 height 8
type input "******"
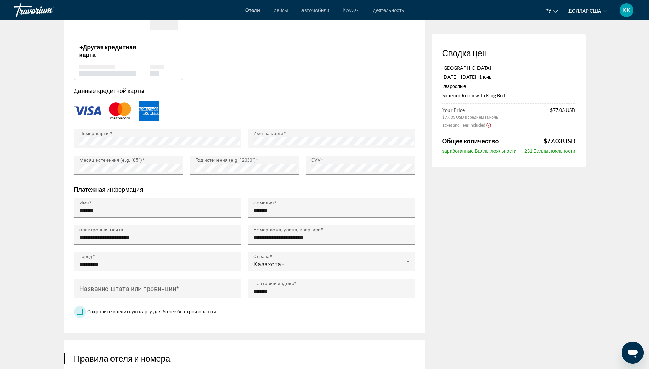
scroll to position [554, 0]
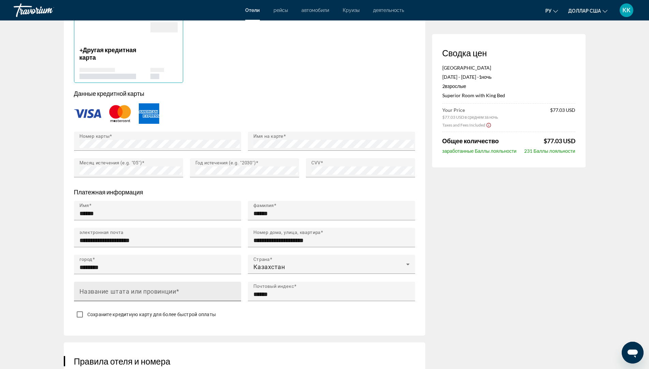
click at [168, 288] on mat-label "Название штата или провинции" at bounding box center [127, 291] width 97 height 7
click at [168, 290] on input "Название штата или провинции" at bounding box center [159, 294] width 160 height 8
type input "*********"
click at [248, 321] on div "**********" at bounding box center [245, 155] width 362 height 360
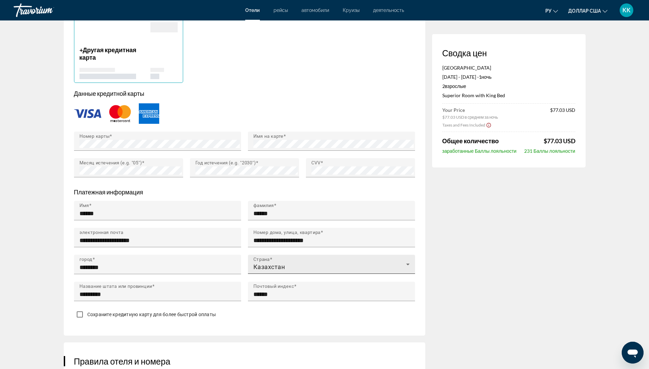
drag, startPoint x: 306, startPoint y: 269, endPoint x: 277, endPoint y: 270, distance: 28.7
click at [277, 270] on div "Страна Казахстан" at bounding box center [331, 264] width 156 height 19
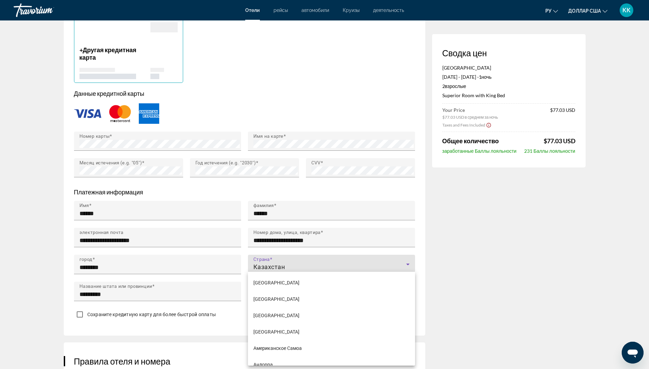
scroll to position [1824, 0]
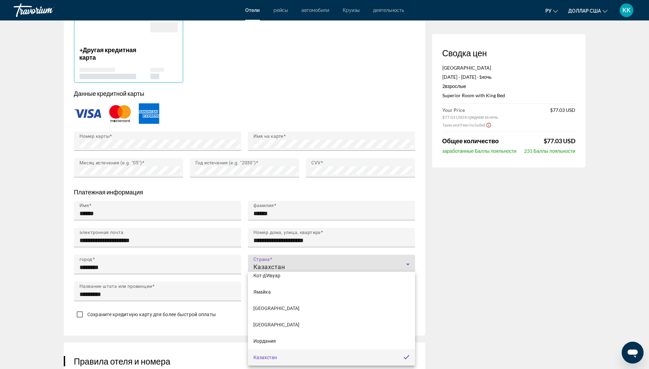
click at [167, 263] on div at bounding box center [324, 184] width 649 height 369
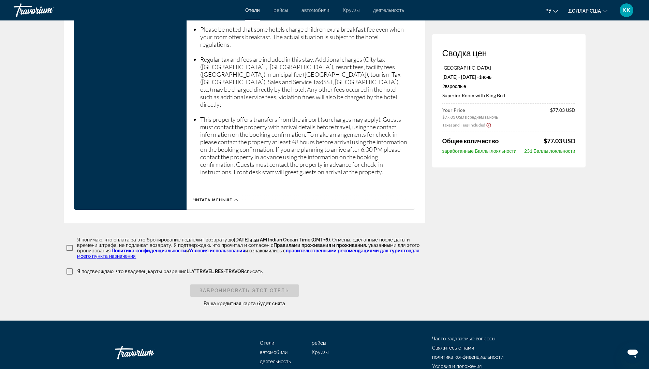
scroll to position [1117, 0]
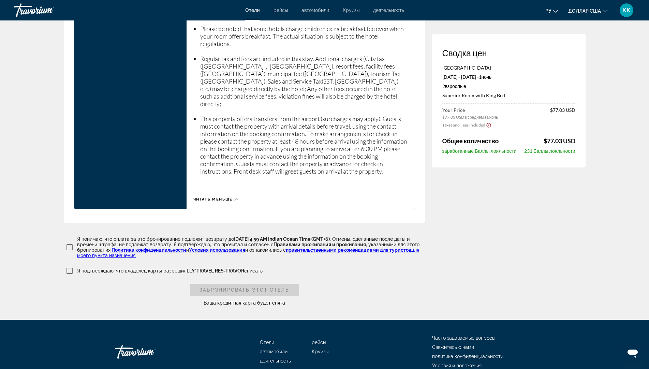
click at [213, 284] on div "Забронировать этот отель" at bounding box center [244, 290] width 109 height 12
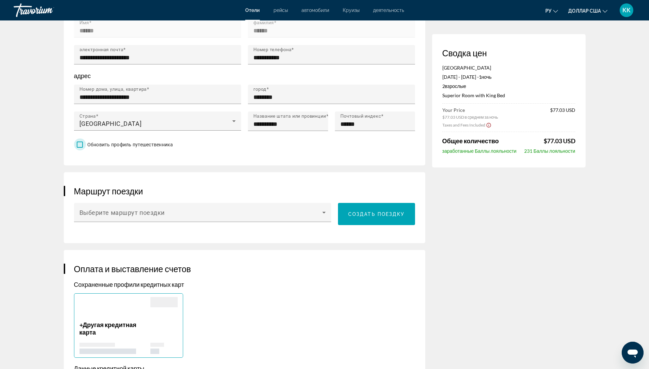
scroll to position [366, 0]
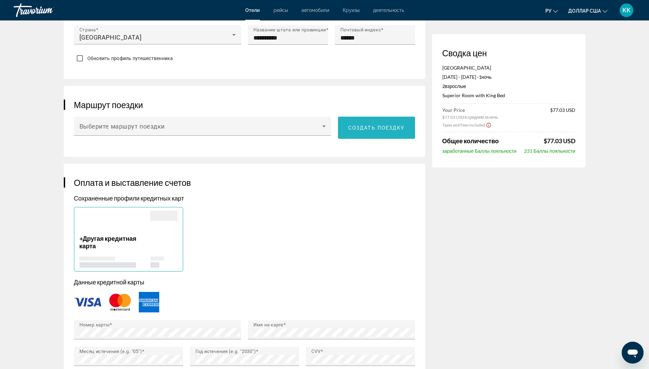
click at [348, 125] on span "Основное содержание" at bounding box center [376, 128] width 77 height 16
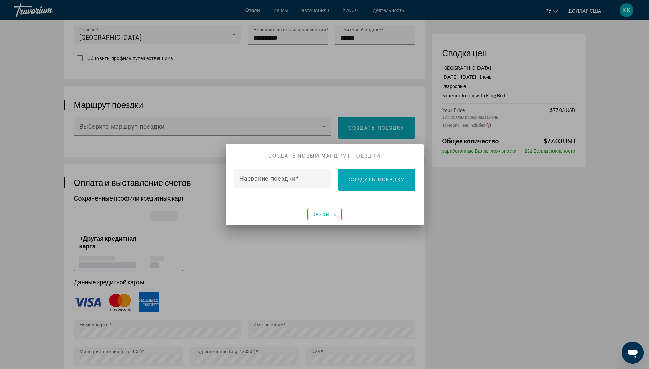
scroll to position [0, 0]
click at [289, 179] on font "Название поездки" at bounding box center [267, 178] width 56 height 7
click at [289, 179] on input "Название поездки" at bounding box center [284, 181] width 91 height 8
type input "*"
type input "***"
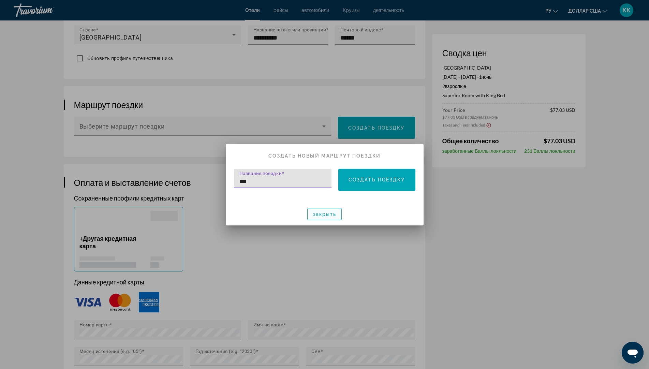
click at [310, 212] on span "button" at bounding box center [325, 214] width 34 height 16
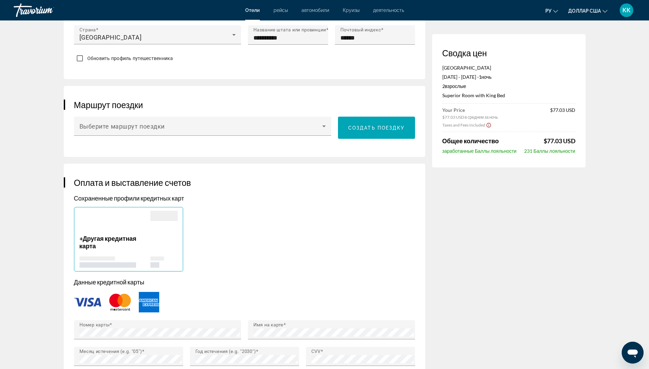
scroll to position [366, 0]
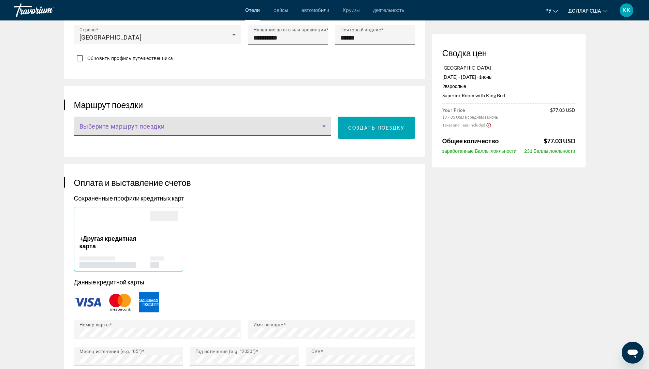
click at [141, 128] on span "Основное содержание" at bounding box center [200, 129] width 243 height 8
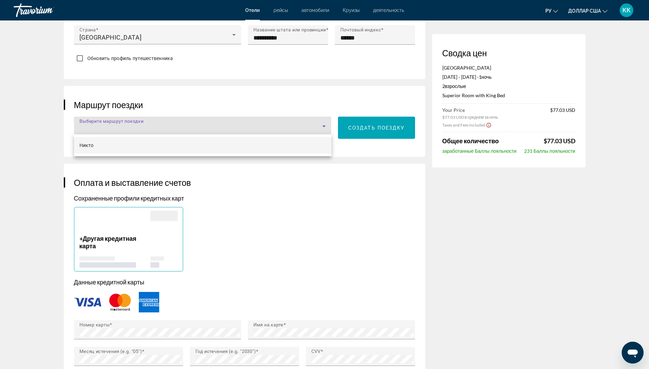
click at [323, 127] on div at bounding box center [324, 184] width 649 height 369
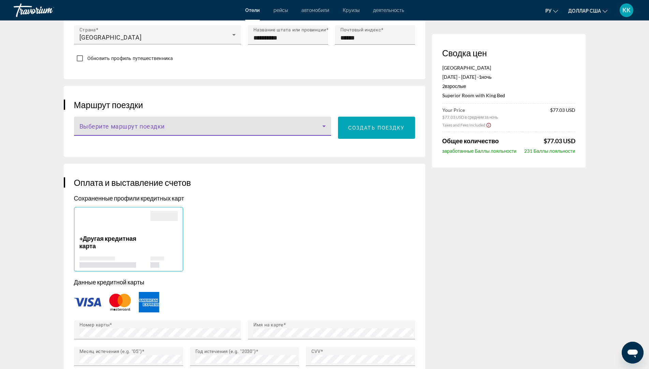
click at [323, 127] on icon "Основное содержание" at bounding box center [324, 126] width 8 height 8
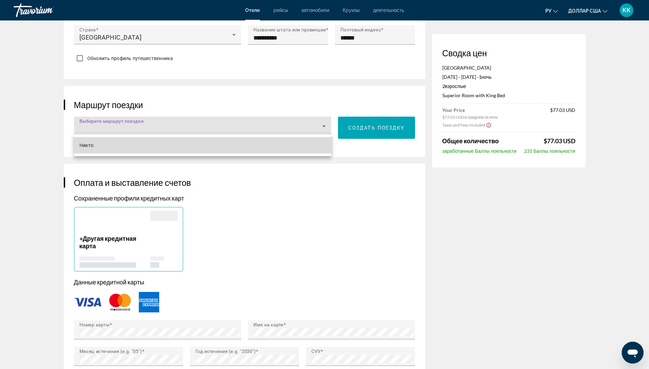
click at [129, 144] on mat-option "Никто" at bounding box center [203, 145] width 258 height 16
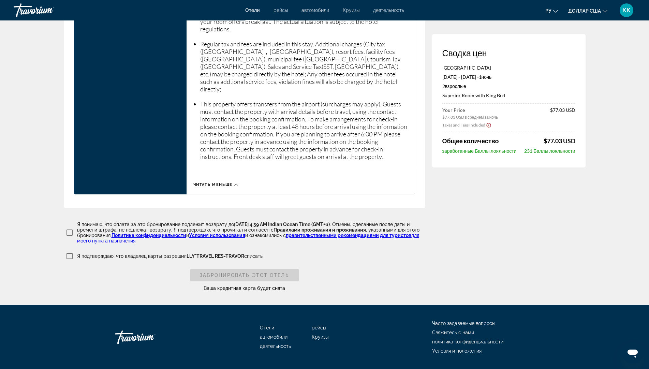
scroll to position [1133, 0]
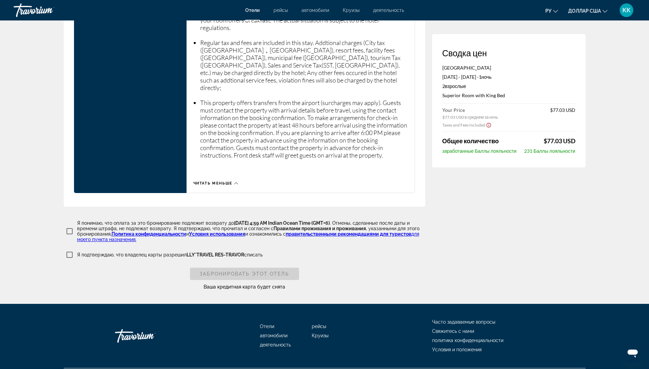
click at [217, 268] on div "Забронировать этот отель" at bounding box center [244, 274] width 109 height 12
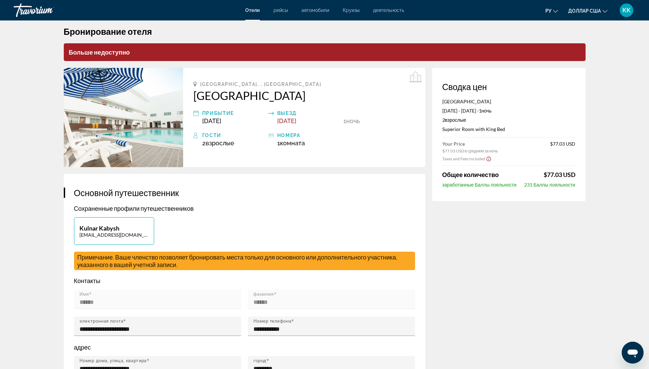
scroll to position [0, 0]
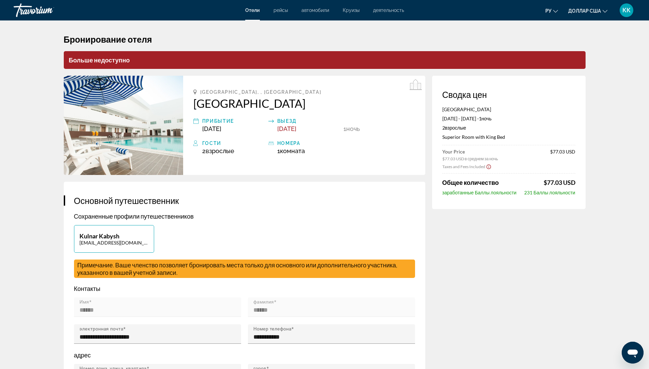
click at [85, 64] on p "Больше недоступно" at bounding box center [325, 60] width 522 height 18
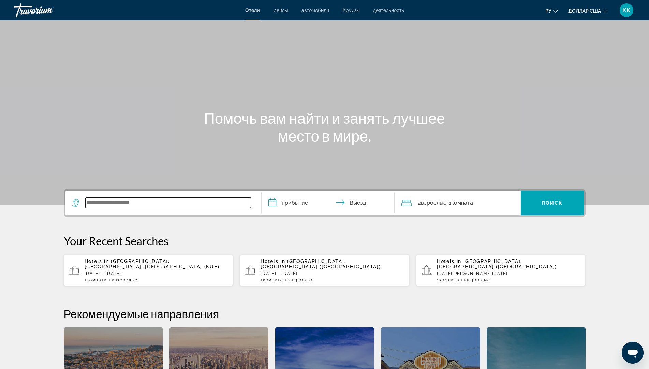
click at [97, 205] on input "Виджет поиска" at bounding box center [168, 203] width 165 height 10
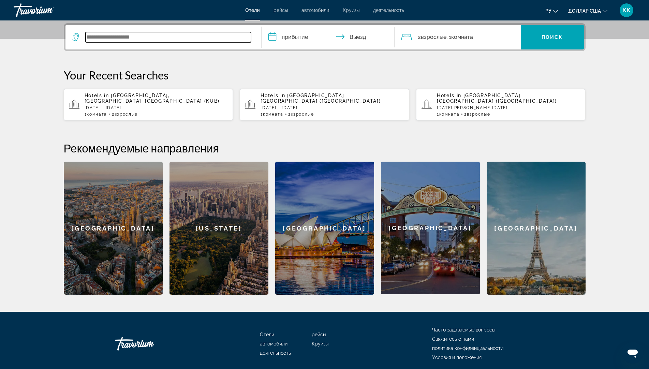
scroll to position [167, 0]
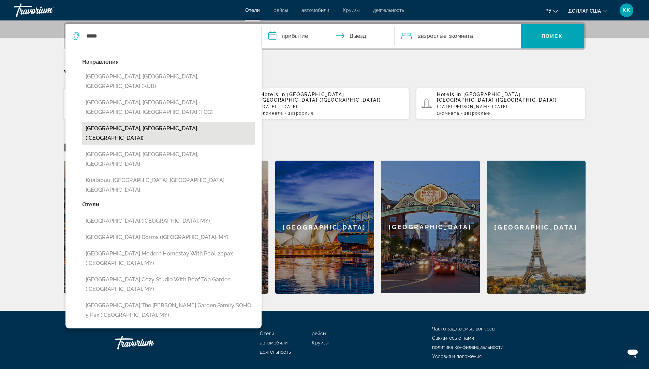
click at [126, 122] on button "[GEOGRAPHIC_DATA], [GEOGRAPHIC_DATA] ([GEOGRAPHIC_DATA])" at bounding box center [168, 133] width 173 height 23
type input "**********"
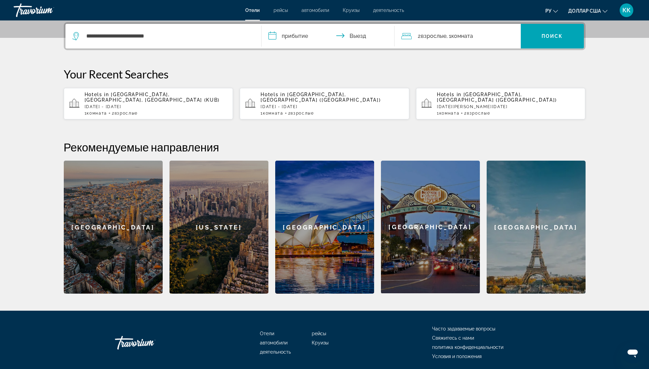
click at [296, 33] on input "**********" at bounding box center [330, 37] width 136 height 27
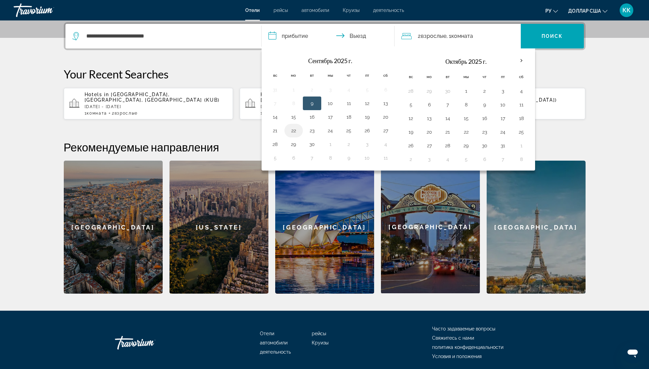
click at [294, 131] on button "22" at bounding box center [293, 131] width 11 height 10
click at [312, 131] on button "23" at bounding box center [312, 131] width 11 height 10
type input "**********"
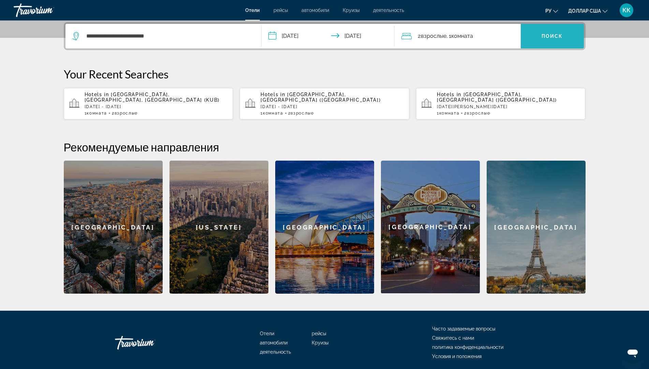
click at [543, 33] on span "Виджет поиска" at bounding box center [552, 36] width 63 height 16
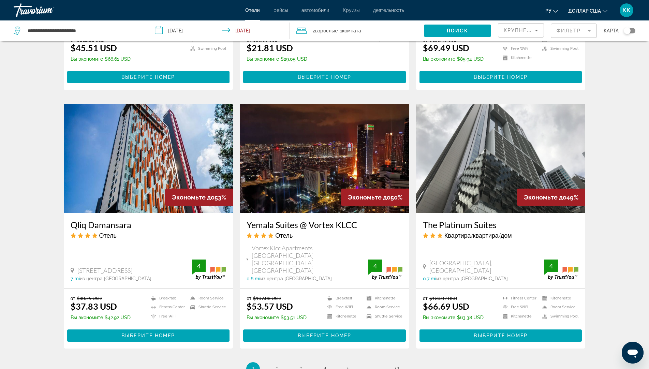
scroll to position [716, 0]
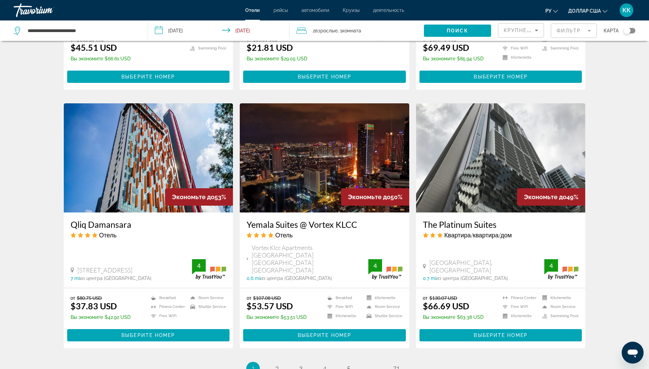
click at [302, 171] on img "Основное содержание" at bounding box center [324, 157] width 169 height 109
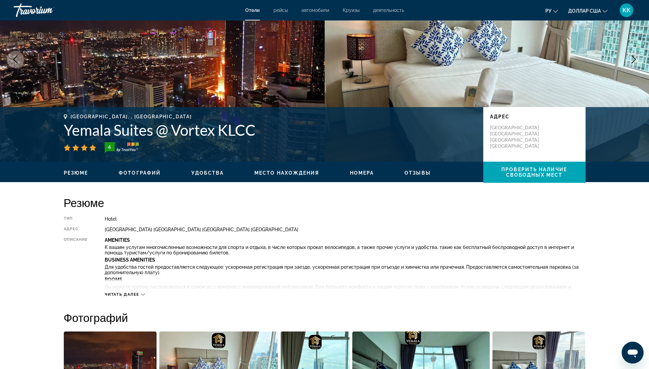
scroll to position [68, 0]
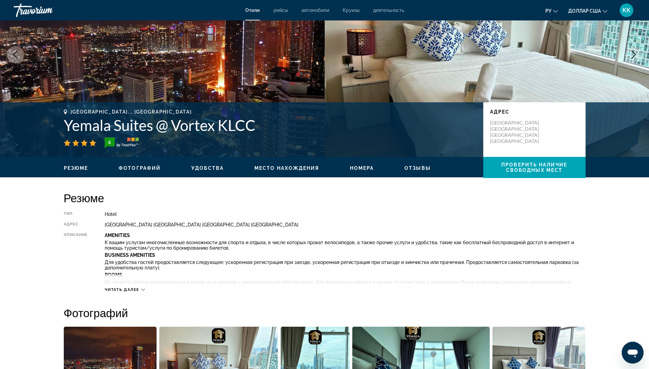
click at [142, 290] on icon "Основное содержание" at bounding box center [143, 290] width 4 height 4
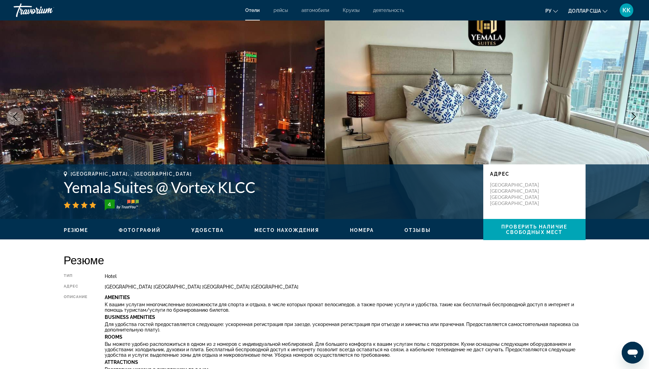
scroll to position [0, 0]
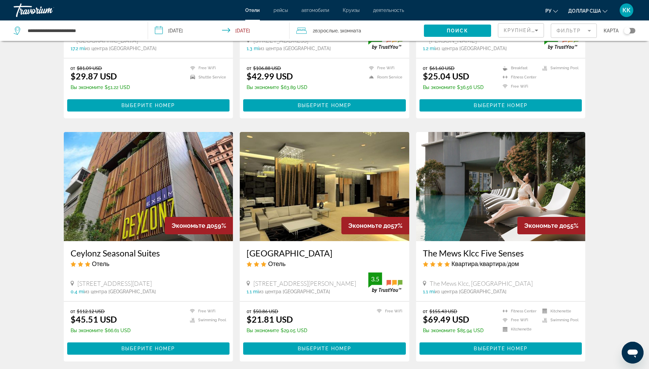
scroll to position [443, 0]
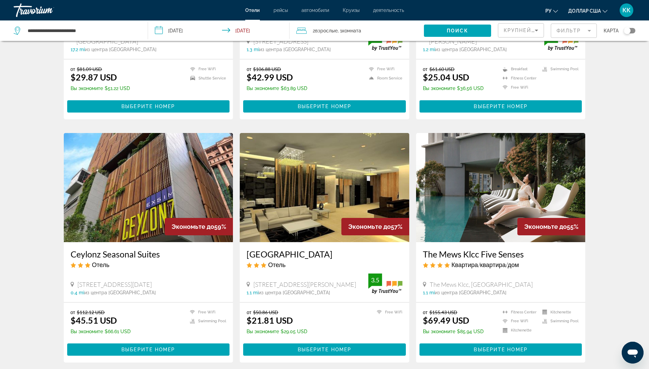
click at [474, 189] on img "Основное содержание" at bounding box center [500, 187] width 169 height 109
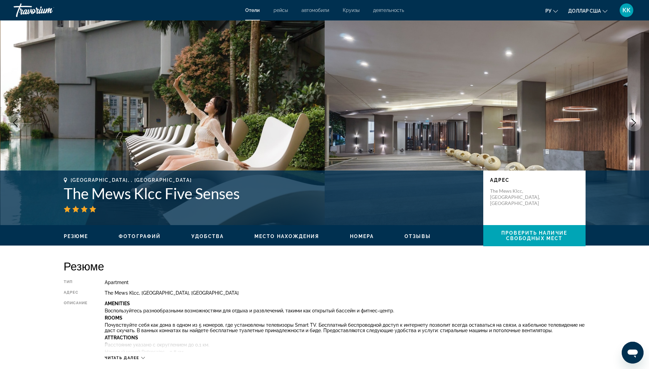
click at [636, 122] on icon "Next image" at bounding box center [634, 123] width 8 height 8
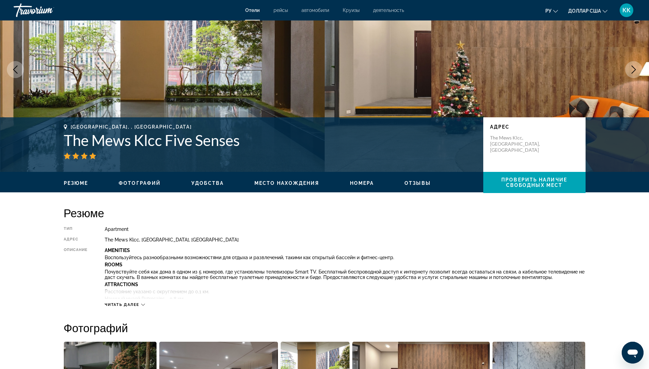
scroll to position [68, 0]
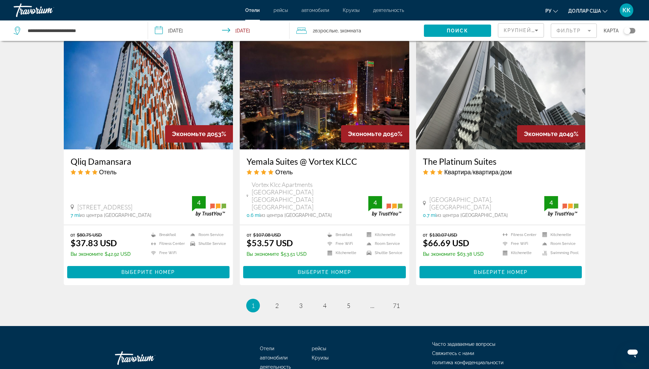
scroll to position [796, 0]
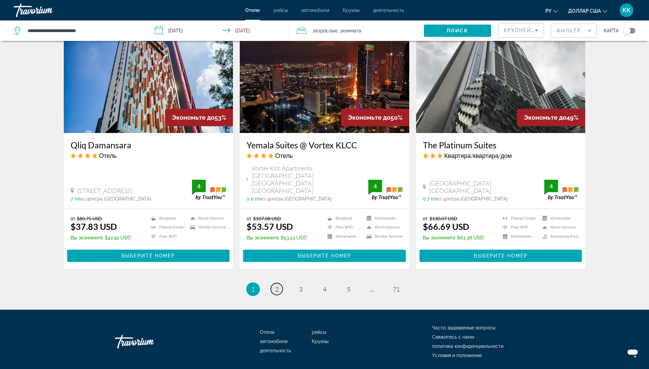
click at [275, 285] on span "2" at bounding box center [276, 289] width 3 height 8
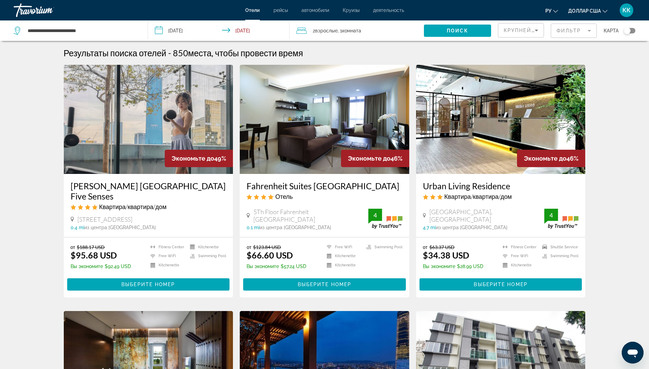
click at [317, 102] on img "Основное содержание" at bounding box center [324, 119] width 169 height 109
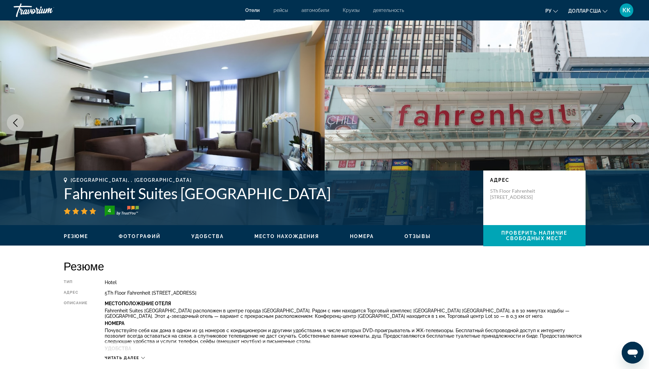
click at [630, 125] on icon "Next image" at bounding box center [634, 123] width 8 height 8
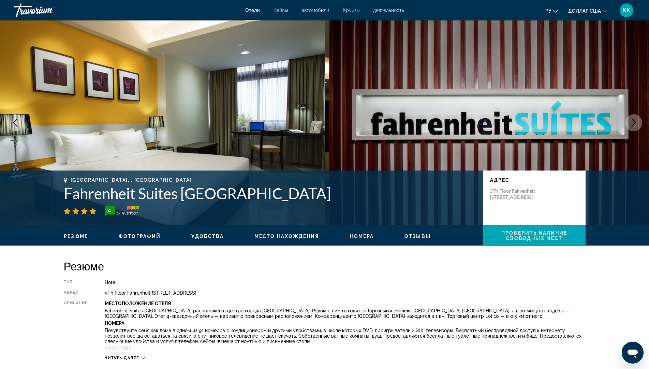
click at [630, 125] on icon "Next image" at bounding box center [634, 123] width 8 height 8
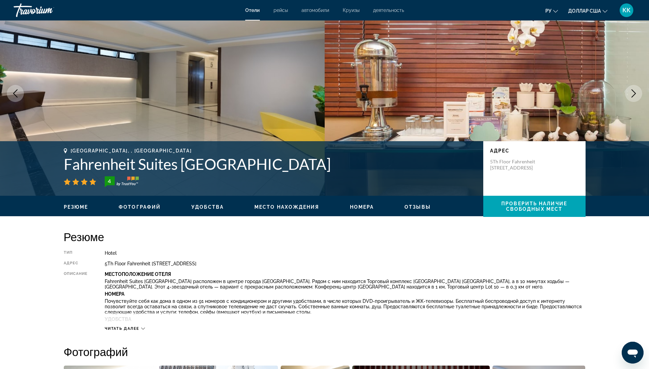
scroll to position [34, 0]
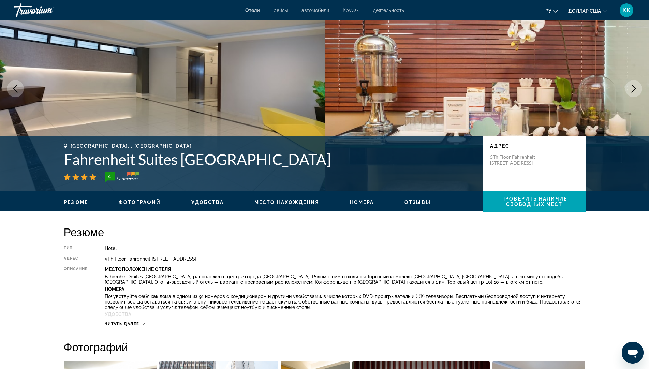
click at [141, 322] on div "Читать далее" at bounding box center [125, 324] width 40 height 4
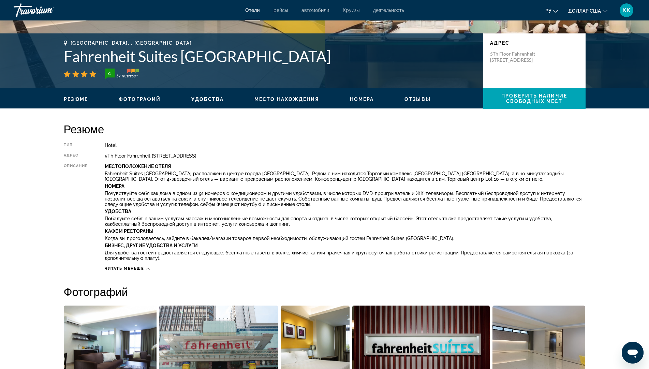
scroll to position [136, 0]
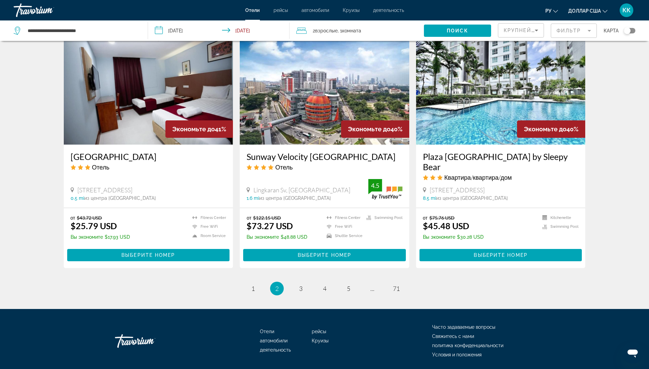
scroll to position [780, 0]
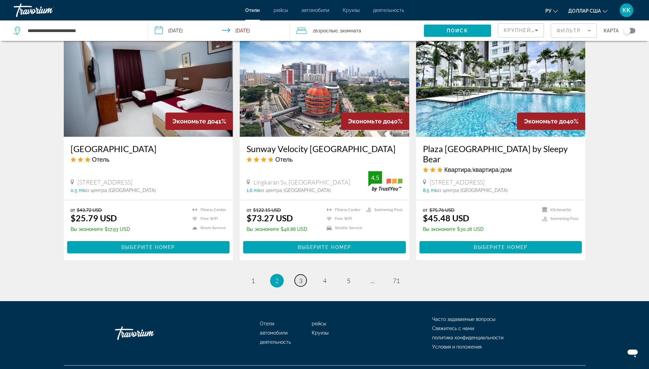
click at [303, 275] on link "page 3" at bounding box center [301, 281] width 12 height 12
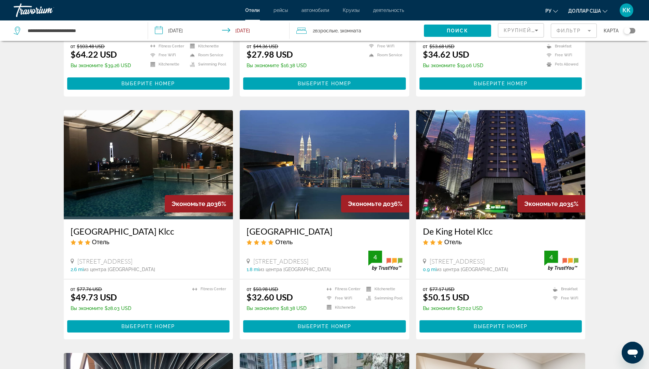
scroll to position [443, 0]
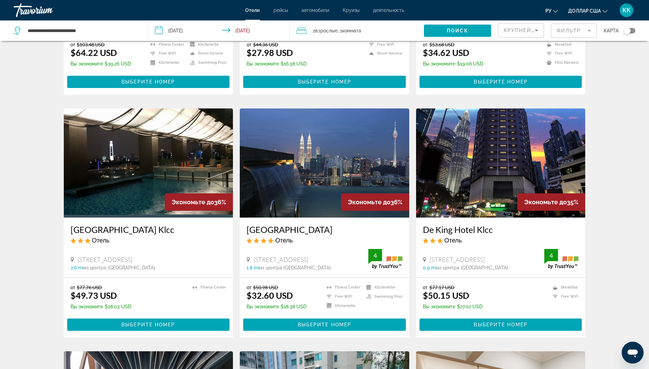
click at [136, 186] on img "Основное содержание" at bounding box center [148, 162] width 169 height 109
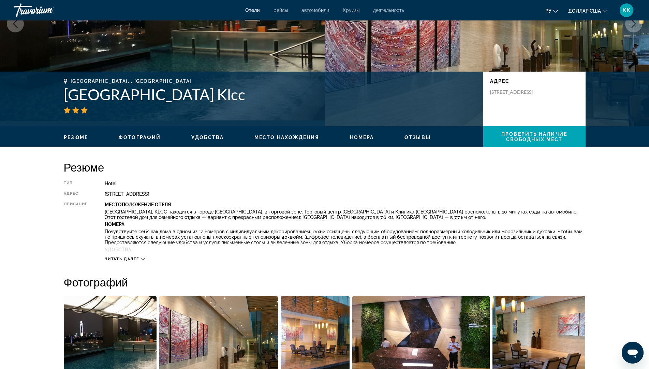
scroll to position [102, 0]
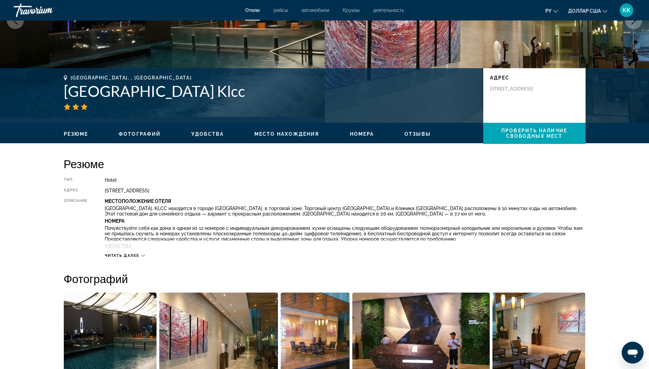
click at [141, 255] on div "Читать далее" at bounding box center [125, 255] width 40 height 4
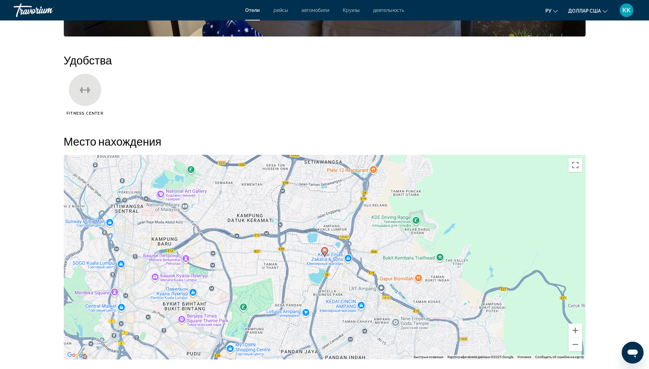
scroll to position [614, 0]
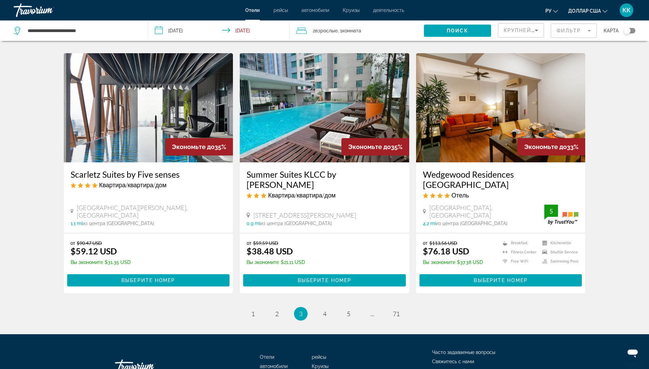
scroll to position [780, 0]
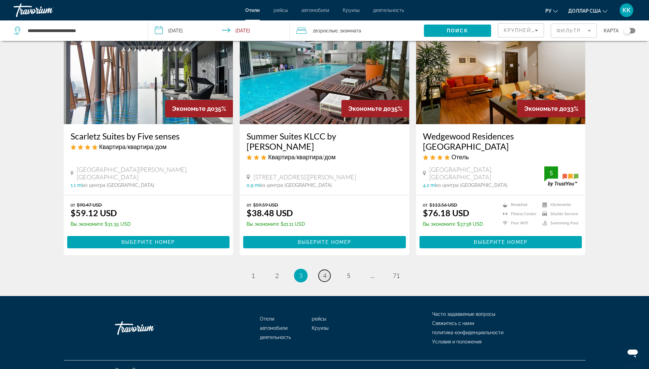
click at [325, 272] on span "4" at bounding box center [324, 276] width 3 height 8
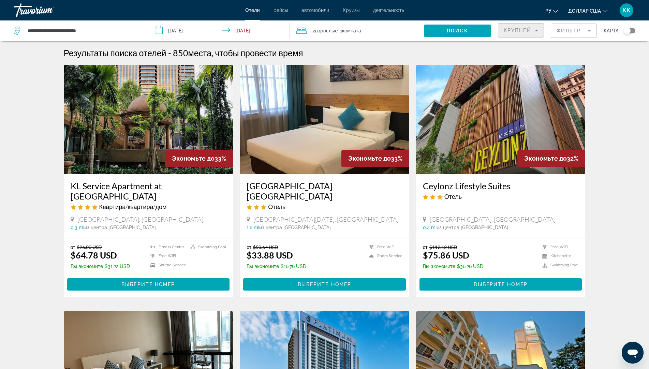
click at [536, 29] on icon "Sort by" at bounding box center [536, 30] width 8 height 8
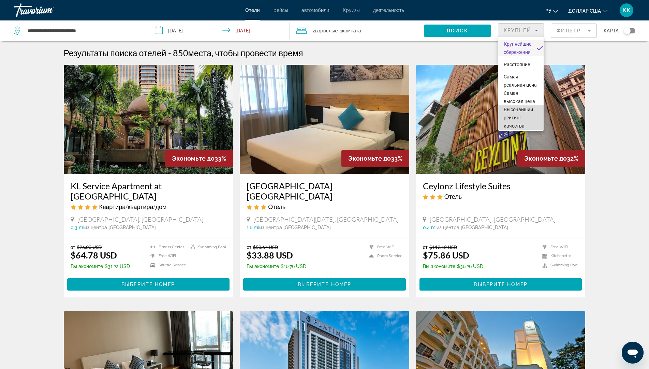
click at [531, 127] on font "Высочайший рейтинг качества" at bounding box center [518, 118] width 29 height 22
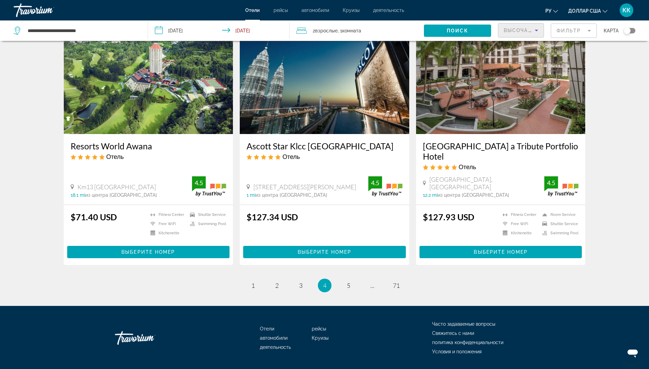
scroll to position [809, 0]
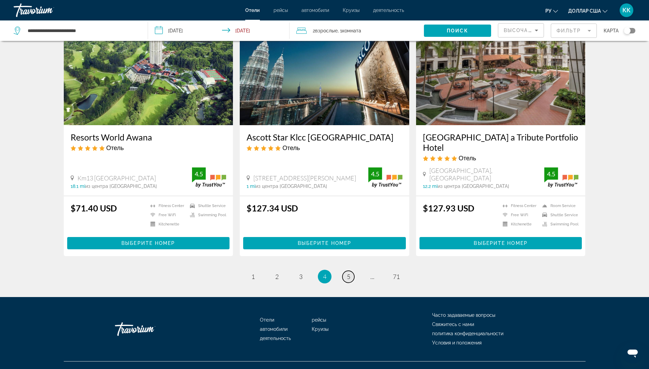
click at [345, 271] on link "page 5" at bounding box center [348, 277] width 12 height 12
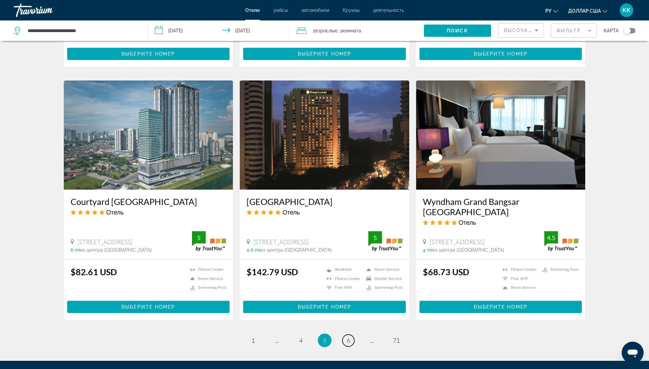
scroll to position [750, 0]
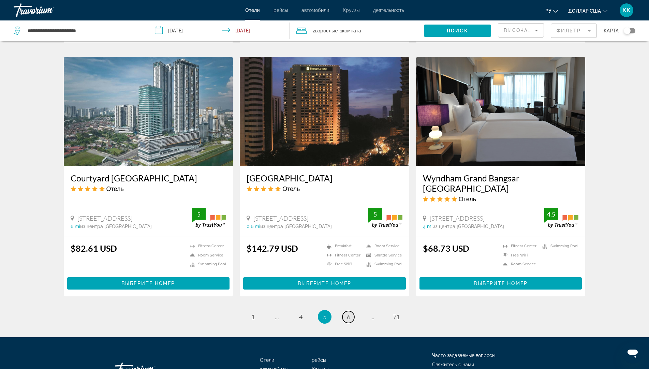
click at [348, 315] on span "6" at bounding box center [348, 317] width 3 height 8
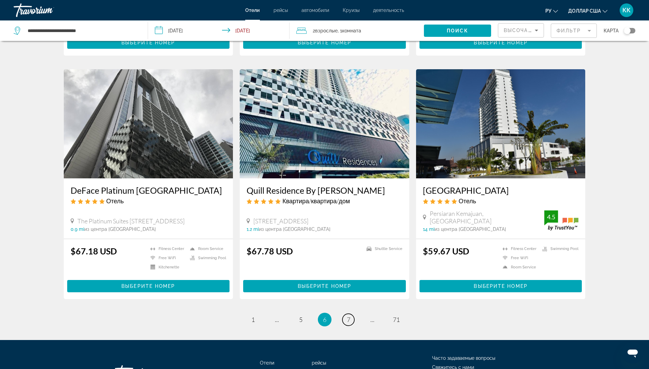
scroll to position [750, 0]
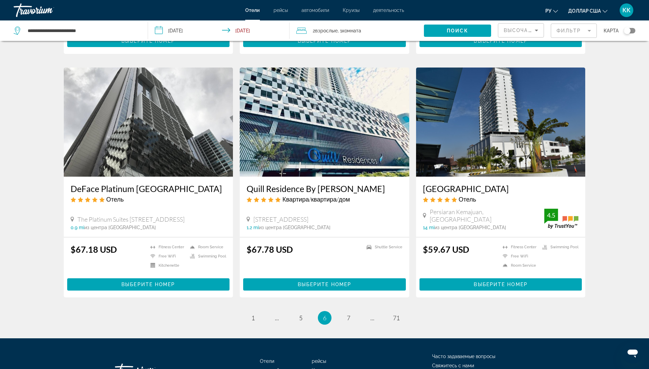
click at [158, 144] on img "Основное содержание" at bounding box center [148, 122] width 169 height 109
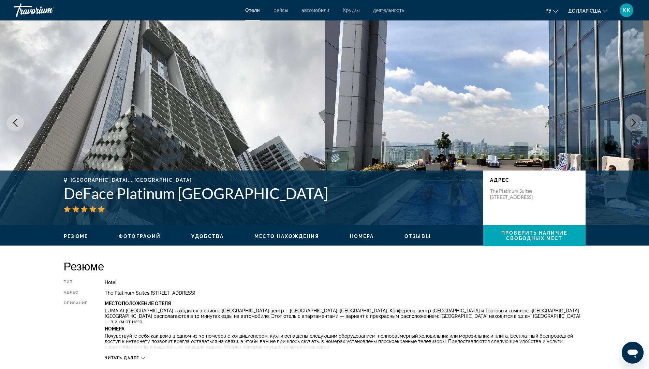
click at [635, 127] on button "Next image" at bounding box center [633, 122] width 17 height 17
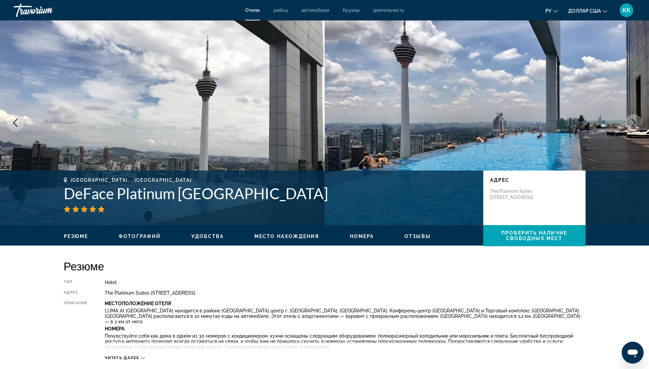
click at [635, 127] on button "Next image" at bounding box center [633, 122] width 17 height 17
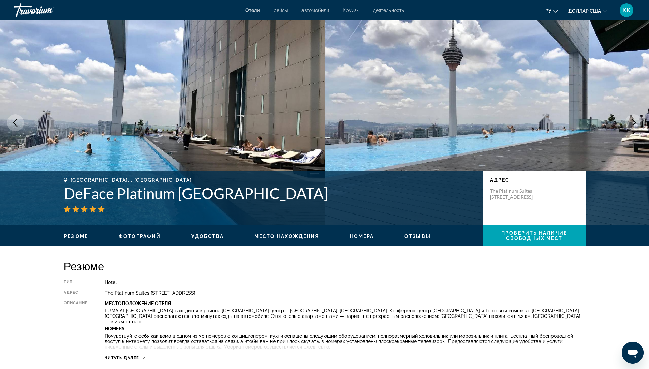
click at [635, 127] on button "Next image" at bounding box center [633, 122] width 17 height 17
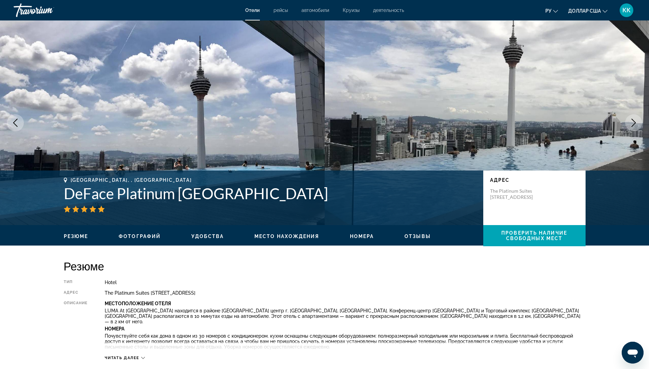
click at [635, 127] on button "Next image" at bounding box center [633, 122] width 17 height 17
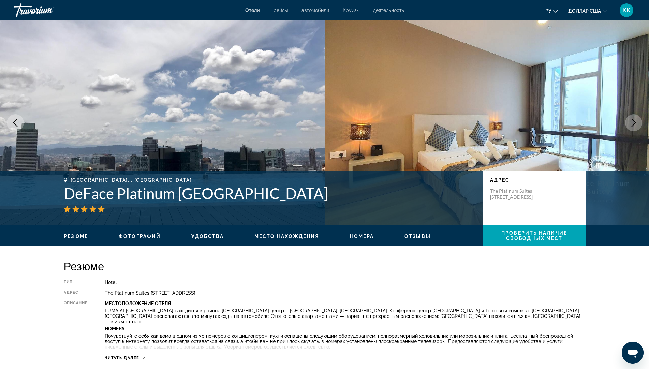
click at [635, 127] on button "Next image" at bounding box center [633, 122] width 17 height 17
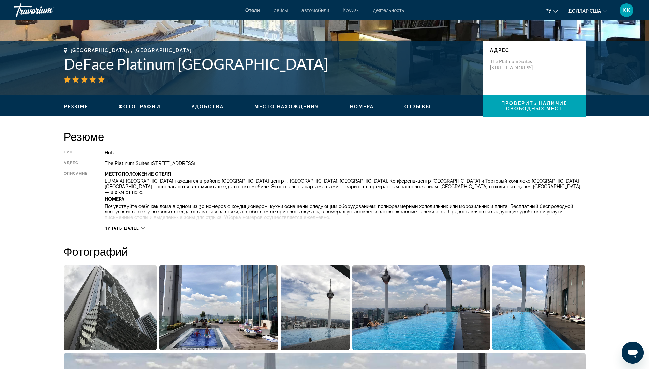
scroll to position [136, 0]
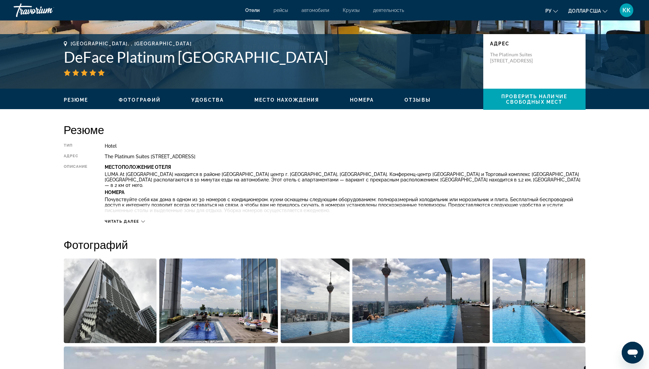
click at [122, 221] on span "Читать далее" at bounding box center [122, 221] width 35 height 4
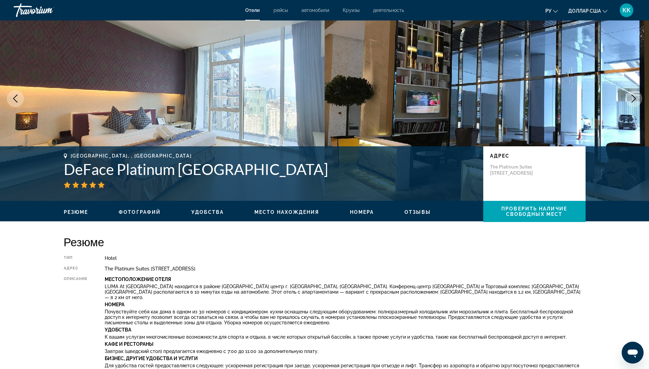
scroll to position [0, 0]
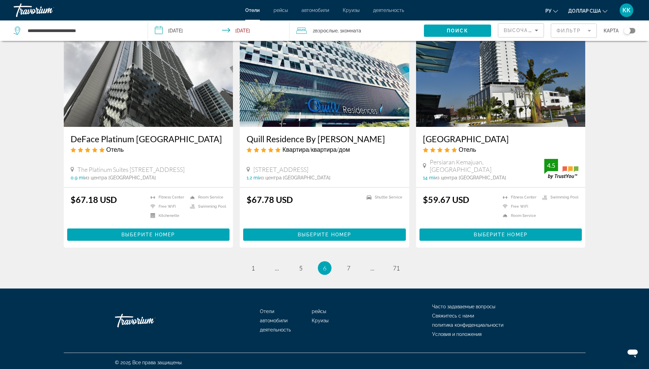
scroll to position [800, 0]
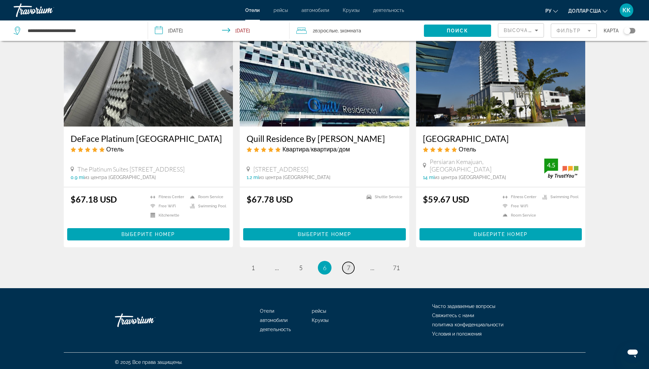
click at [350, 266] on span "7" at bounding box center [348, 268] width 3 height 8
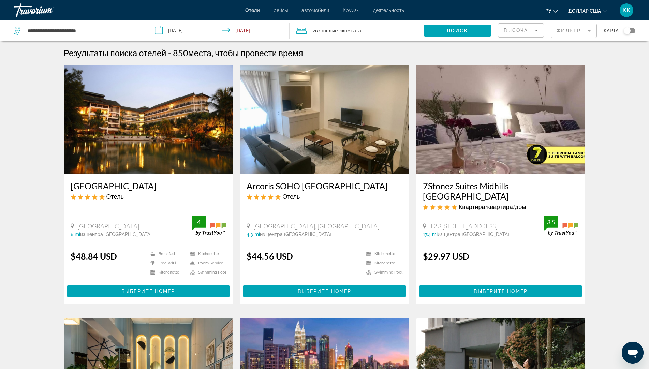
click at [567, 29] on mat-form-field "Фильтр" at bounding box center [574, 31] width 46 height 14
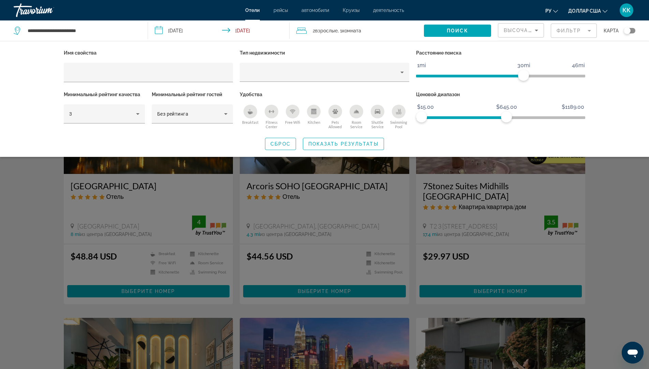
click at [506, 118] on span "ngx-slider" at bounding box center [464, 117] width 85 height 3
click at [476, 117] on ngx-slider "$15.00 $1189.00 $15.00 $420.00" at bounding box center [500, 116] width 169 height 1
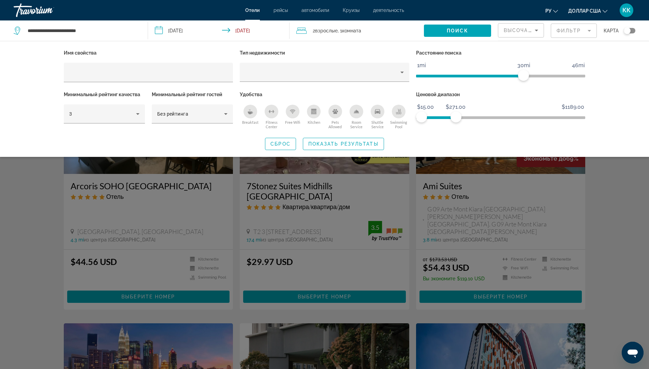
click at [456, 116] on ngx-slider "$15.00 $1189.00 $15.00 $271.00" at bounding box center [500, 116] width 169 height 1
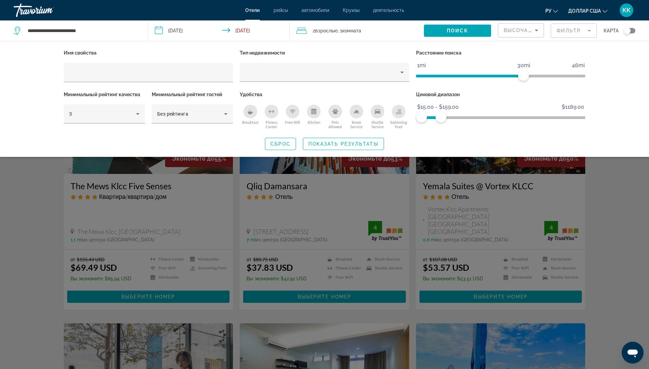
click at [441, 117] on ngx-slider "$15.00 $1189.00 $15.00 $159.00 $15.00 - $159.00" at bounding box center [500, 116] width 169 height 1
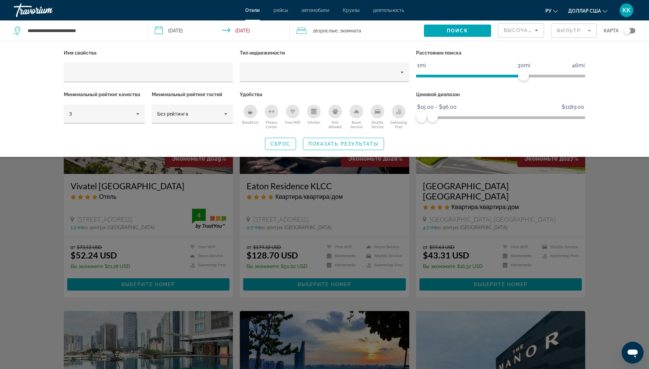
click at [432, 118] on ngx-slider "$15.00 $1189.00 $15.00 $96.00 $15.00 - $96.00" at bounding box center [500, 116] width 169 height 1
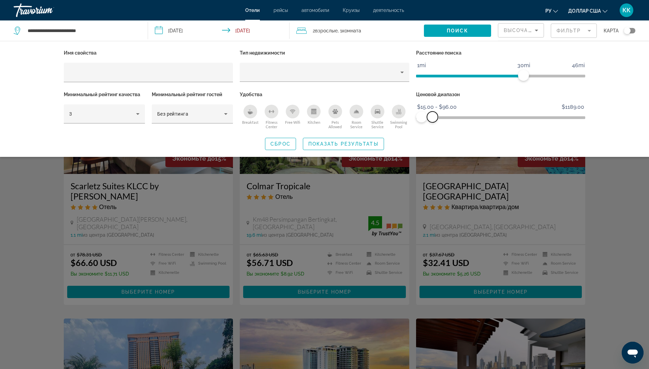
click at [428, 118] on span "ngx-slider-max" at bounding box center [432, 117] width 11 height 11
click at [349, 146] on span "Показать результаты" at bounding box center [343, 143] width 70 height 5
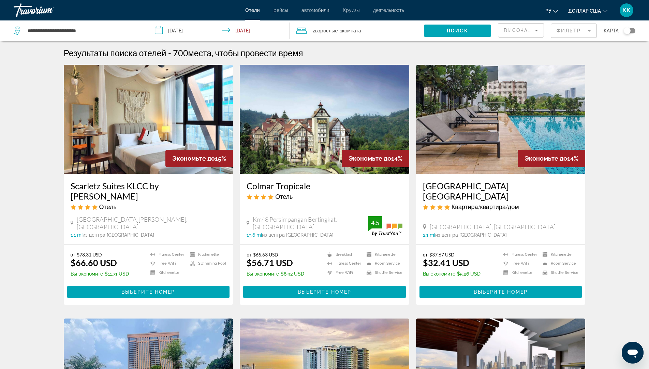
click at [269, 81] on img "Основное содержание" at bounding box center [324, 119] width 169 height 109
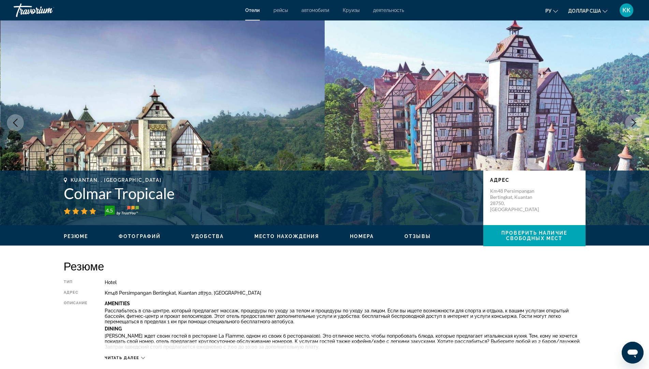
click at [634, 122] on icon "Next image" at bounding box center [634, 123] width 8 height 8
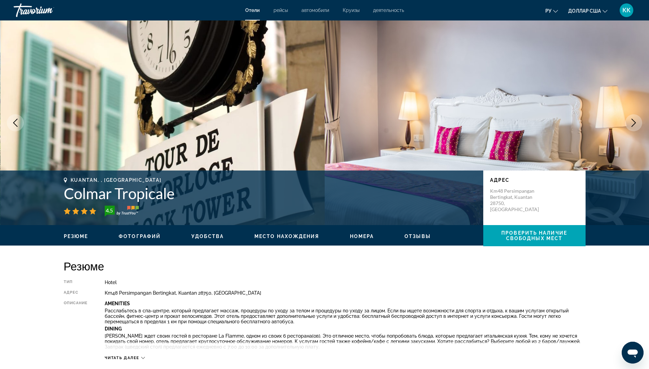
click at [619, 128] on img "Основное содержание" at bounding box center [487, 122] width 325 height 205
click at [638, 126] on button "Next image" at bounding box center [633, 122] width 17 height 17
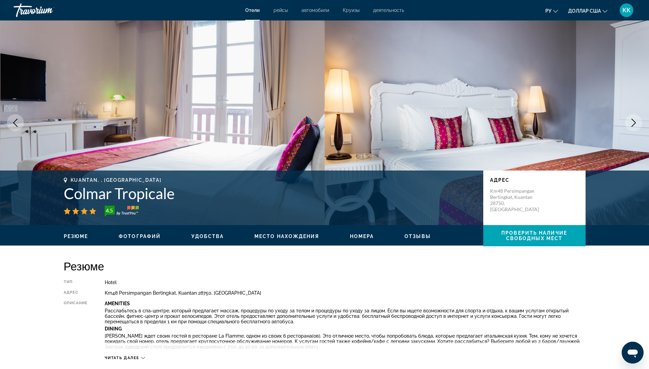
click at [638, 126] on button "Next image" at bounding box center [633, 122] width 17 height 17
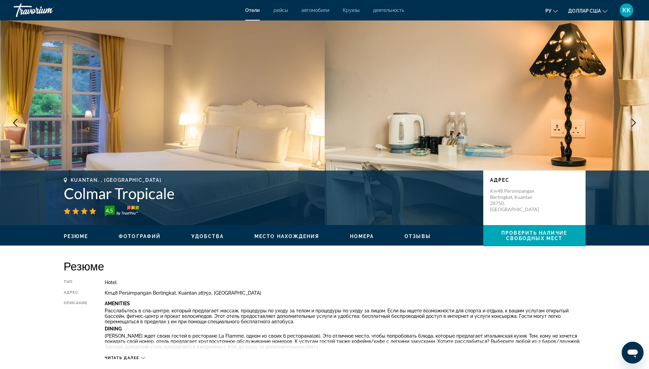
click at [638, 126] on button "Next image" at bounding box center [633, 122] width 17 height 17
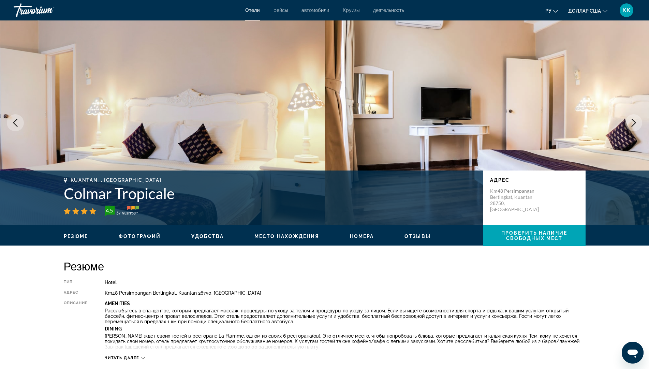
click at [638, 126] on button "Next image" at bounding box center [633, 122] width 17 height 17
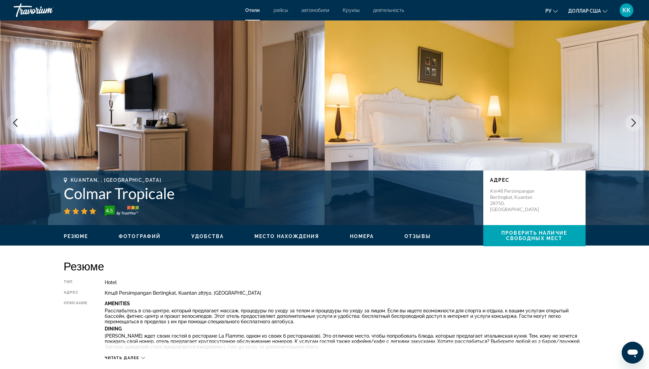
click at [638, 126] on button "Next image" at bounding box center [633, 122] width 17 height 17
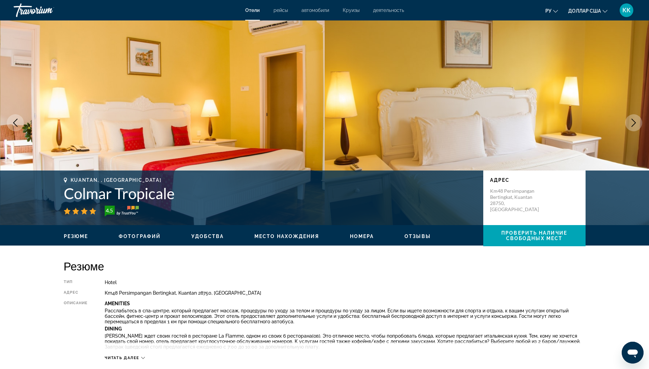
click at [638, 126] on button "Next image" at bounding box center [633, 122] width 17 height 17
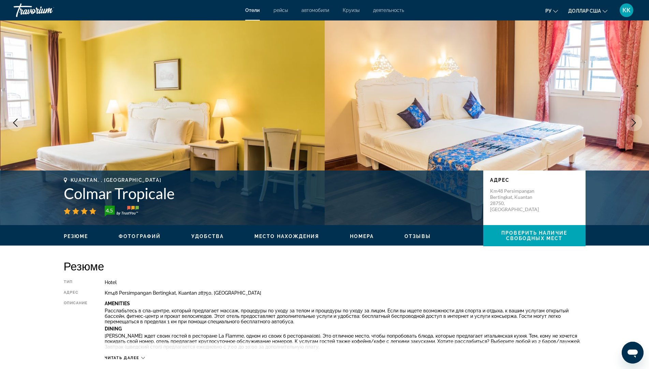
click at [638, 126] on button "Next image" at bounding box center [633, 122] width 17 height 17
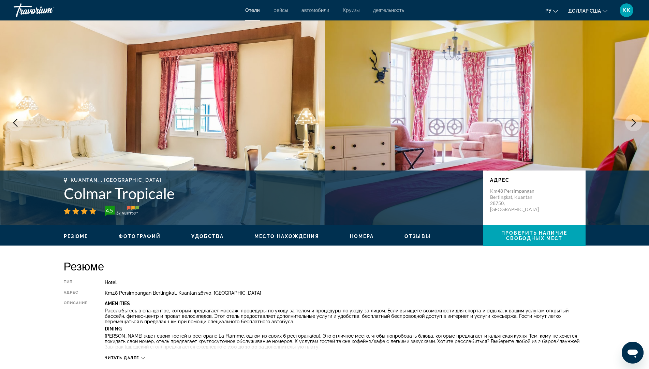
click at [638, 126] on button "Next image" at bounding box center [633, 122] width 17 height 17
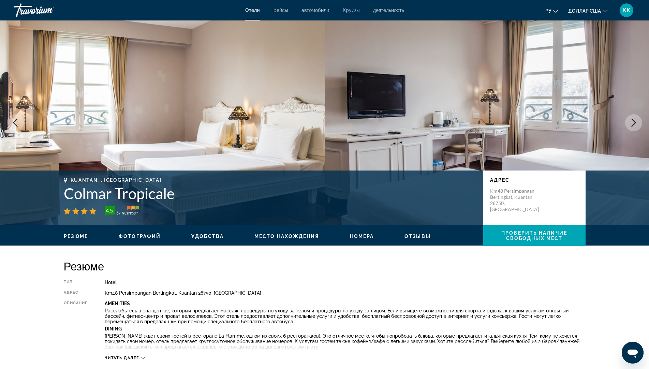
click at [638, 126] on button "Next image" at bounding box center [633, 122] width 17 height 17
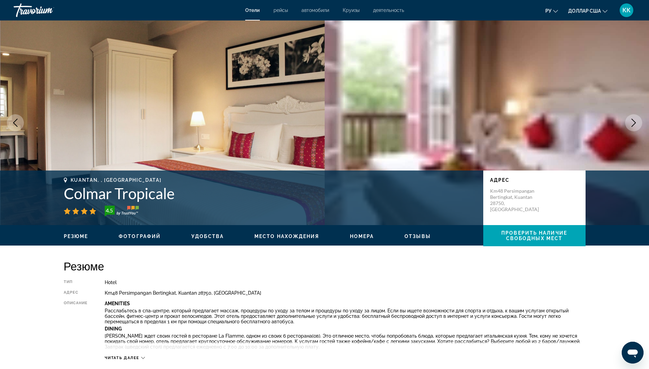
click at [634, 124] on icon "Next image" at bounding box center [634, 123] width 8 height 8
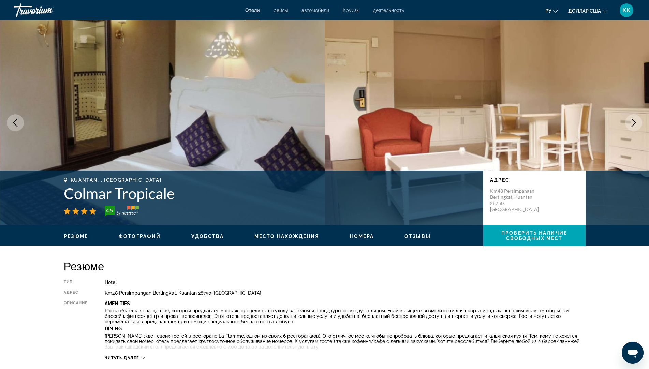
click at [633, 124] on icon "Next image" at bounding box center [634, 123] width 8 height 8
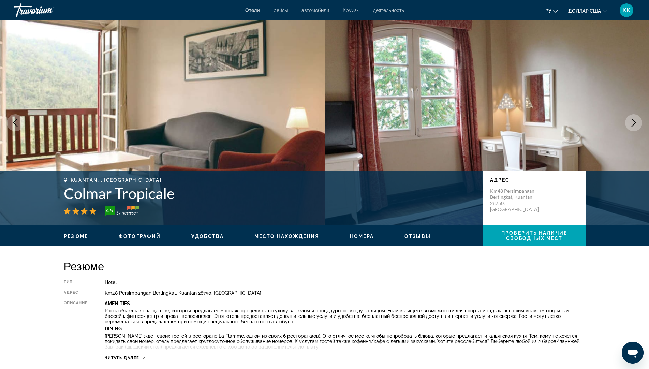
click at [633, 124] on icon "Next image" at bounding box center [634, 123] width 8 height 8
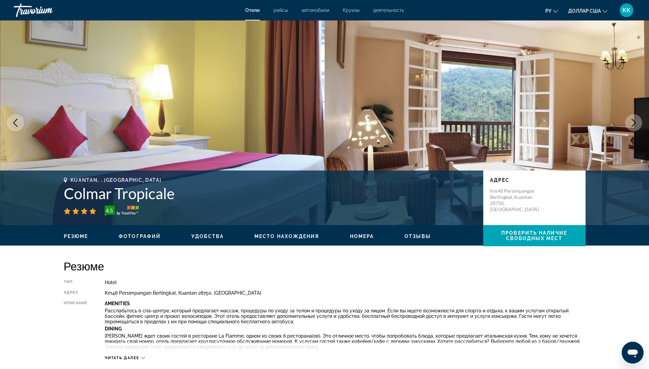
click at [633, 124] on icon "Next image" at bounding box center [634, 123] width 8 height 8
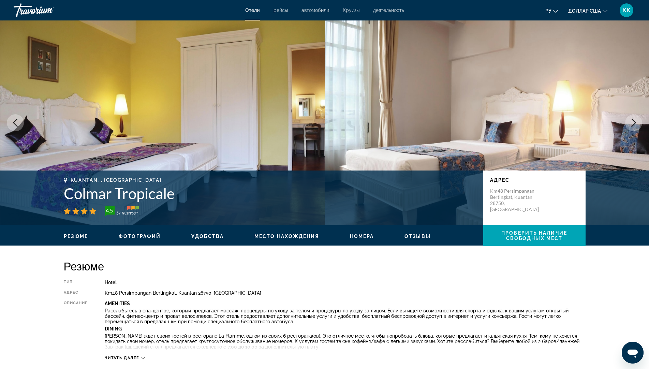
click at [633, 124] on icon "Next image" at bounding box center [634, 123] width 8 height 8
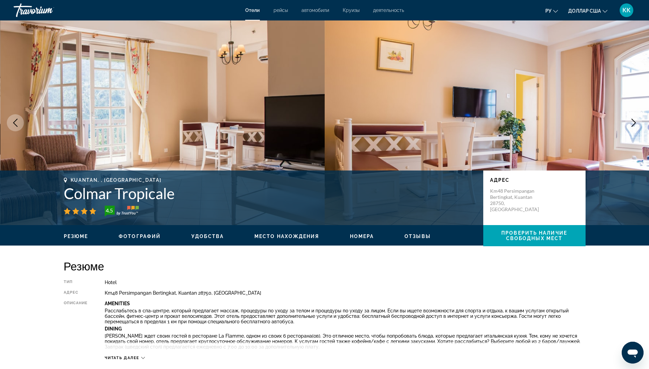
click at [633, 124] on icon "Next image" at bounding box center [634, 123] width 8 height 8
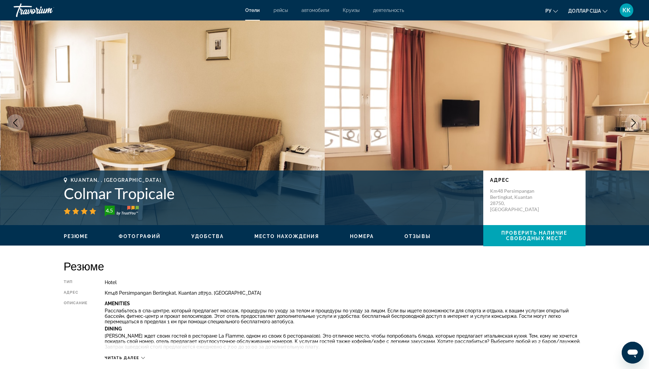
click at [633, 124] on icon "Next image" at bounding box center [634, 123] width 8 height 8
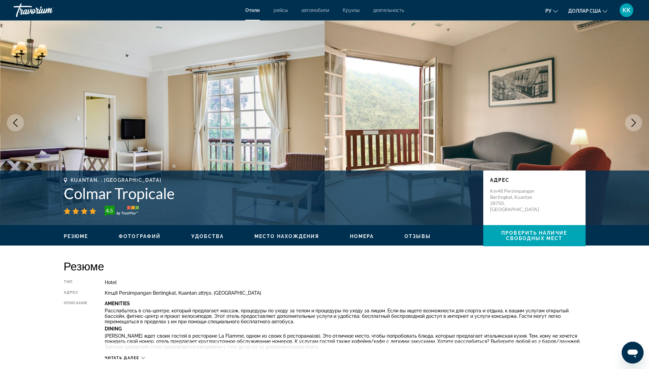
click at [633, 124] on icon "Next image" at bounding box center [634, 123] width 8 height 8
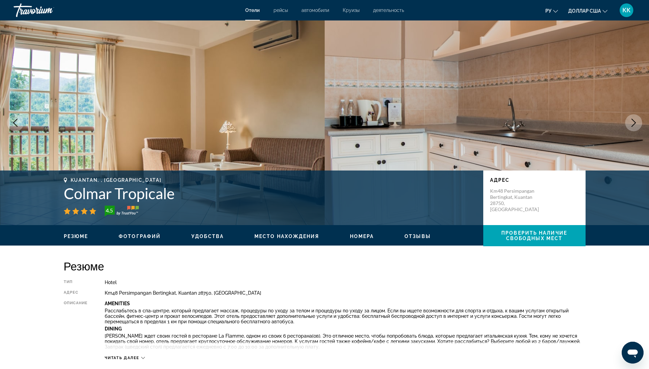
click at [205, 239] on button "Удобства" at bounding box center [207, 236] width 32 height 6
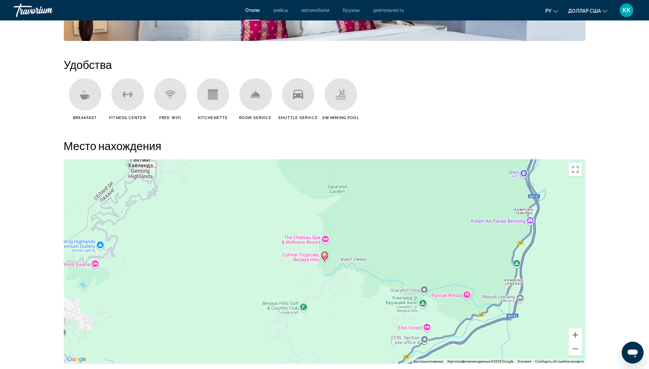
scroll to position [543, 0]
